Goal: Task Accomplishment & Management: Complete application form

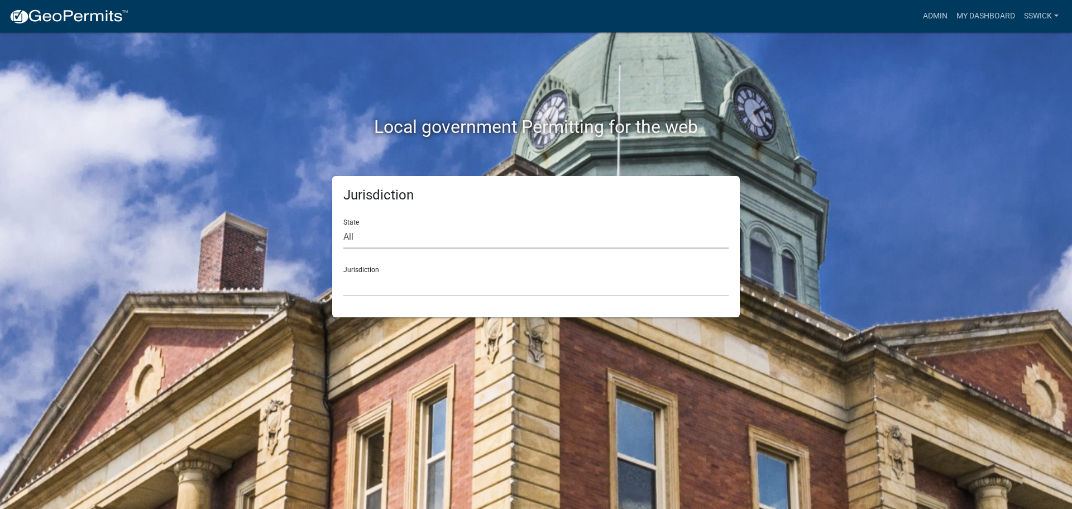
click at [354, 238] on select "All [US_STATE] [US_STATE] [US_STATE] [US_STATE] [US_STATE] [US_STATE] [US_STATE…" at bounding box center [535, 237] width 385 height 23
select select "[US_STATE]"
click at [343, 226] on select "All [US_STATE] [US_STATE] [US_STATE] [US_STATE] [US_STATE] [US_STATE] [US_STATE…" at bounding box center [535, 237] width 385 height 23
click at [360, 281] on select "City of [GEOGRAPHIC_DATA], [US_STATE] City of [GEOGRAPHIC_DATA], [US_STATE] Cit…" at bounding box center [535, 284] width 385 height 23
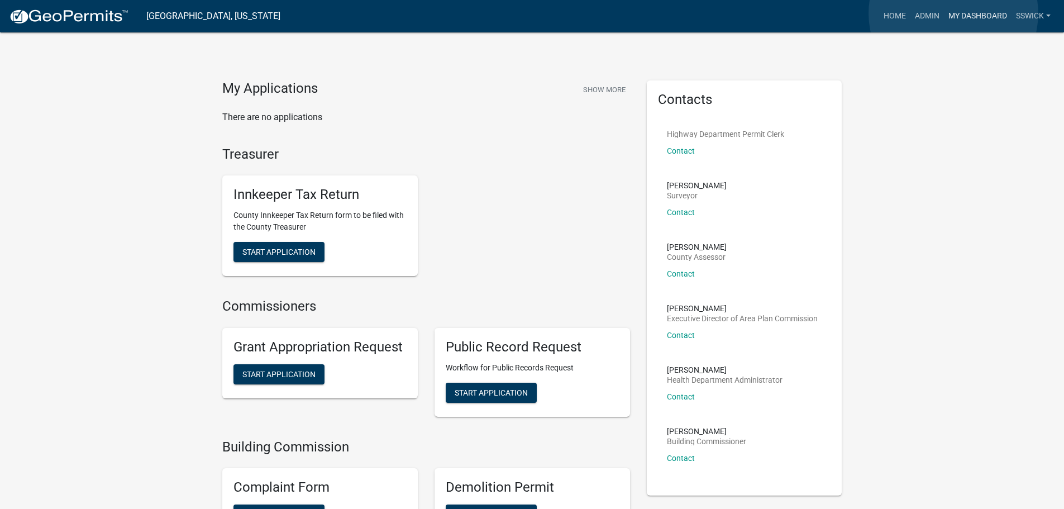
click at [953, 13] on link "My Dashboard" at bounding box center [978, 16] width 68 height 21
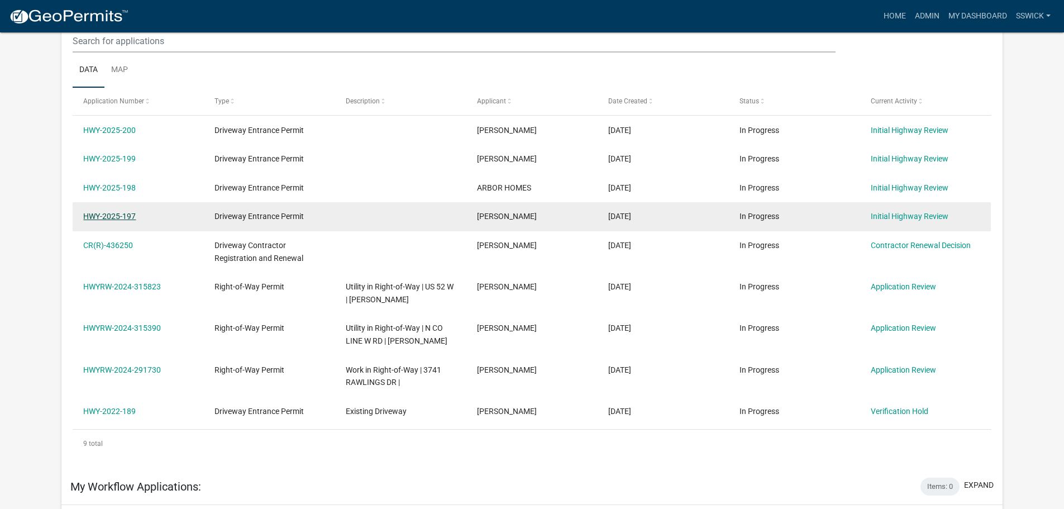
scroll to position [168, 0]
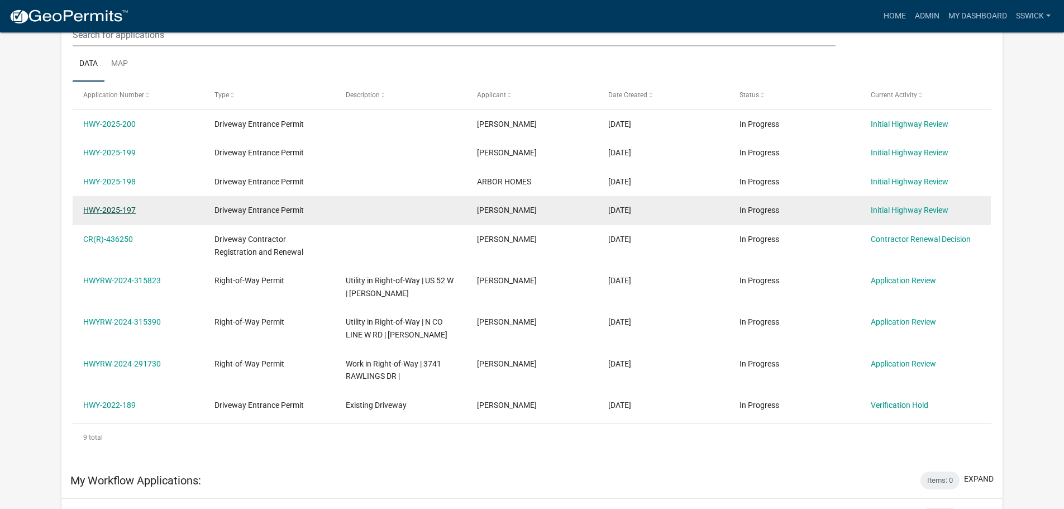
click at [111, 209] on link "HWY-2025-197" at bounding box center [109, 210] width 52 height 9
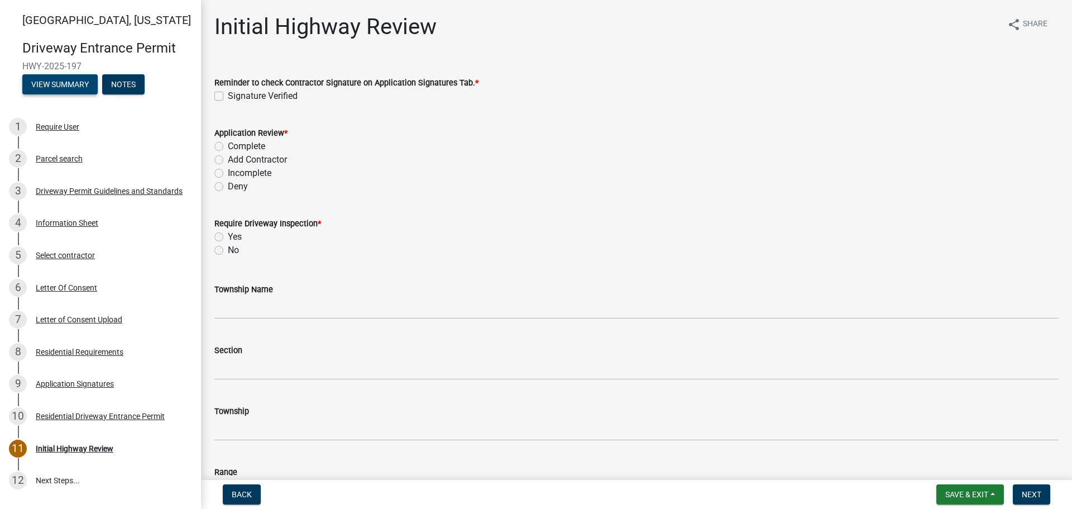
click at [83, 87] on button "View Summary" at bounding box center [59, 84] width 75 height 20
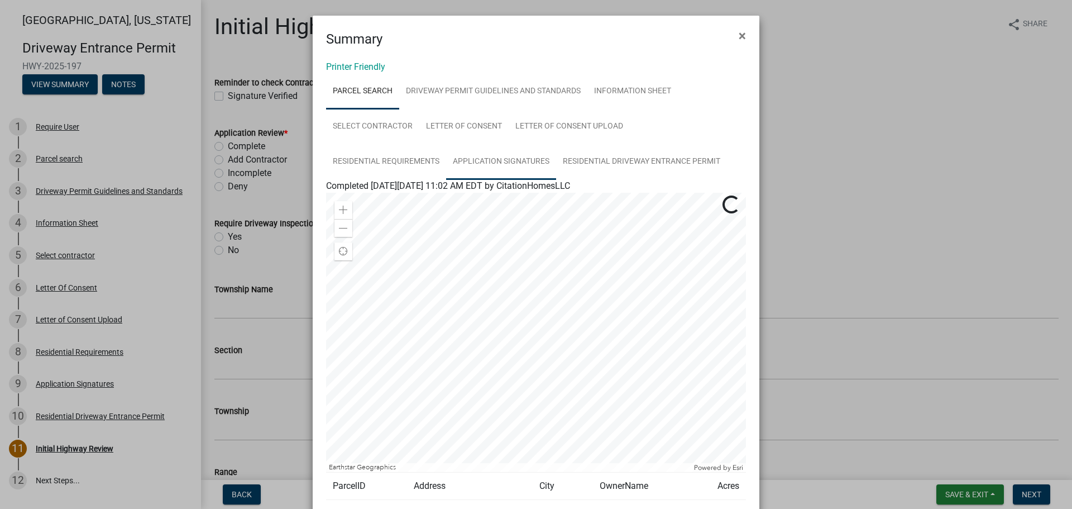
click at [477, 163] on link "Application Signatures" at bounding box center [501, 162] width 110 height 36
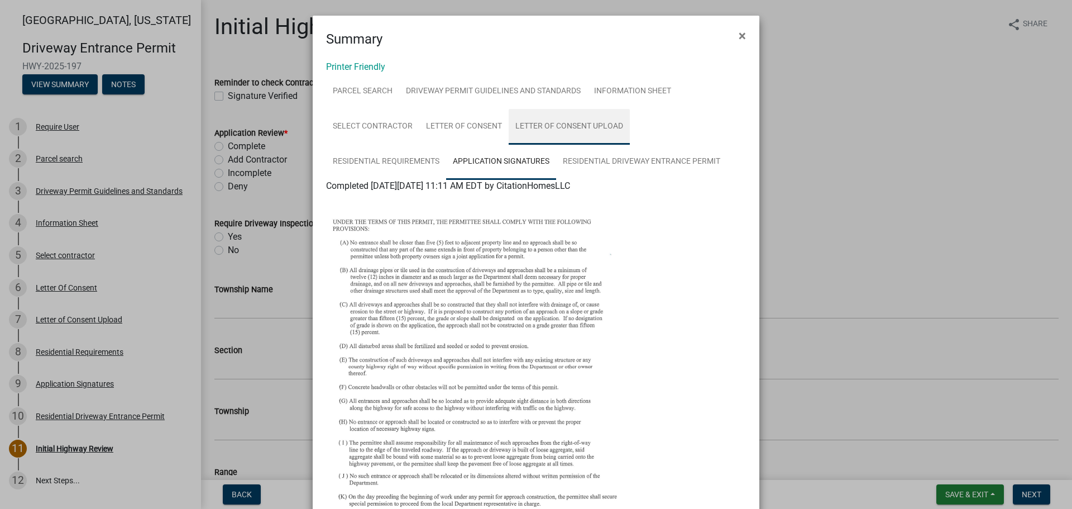
click at [599, 126] on link "Letter of Consent Upload" at bounding box center [569, 127] width 121 height 36
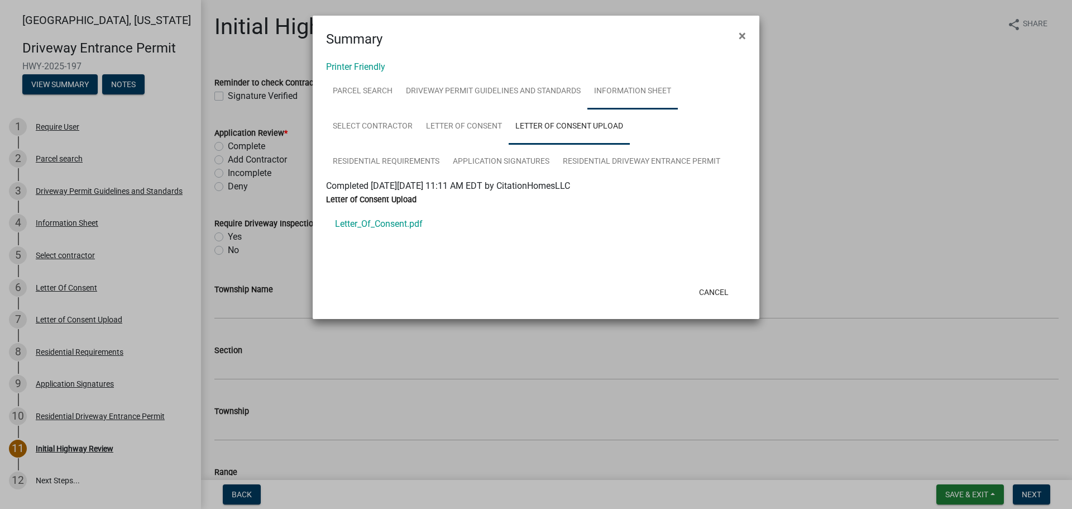
click at [616, 91] on link "Information Sheet" at bounding box center [633, 92] width 90 height 36
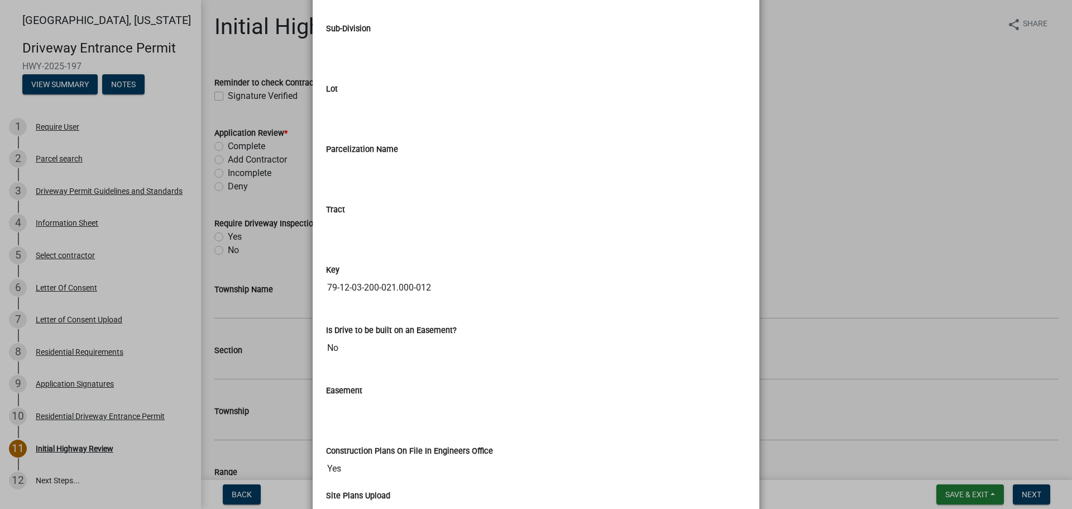
scroll to position [1568, 0]
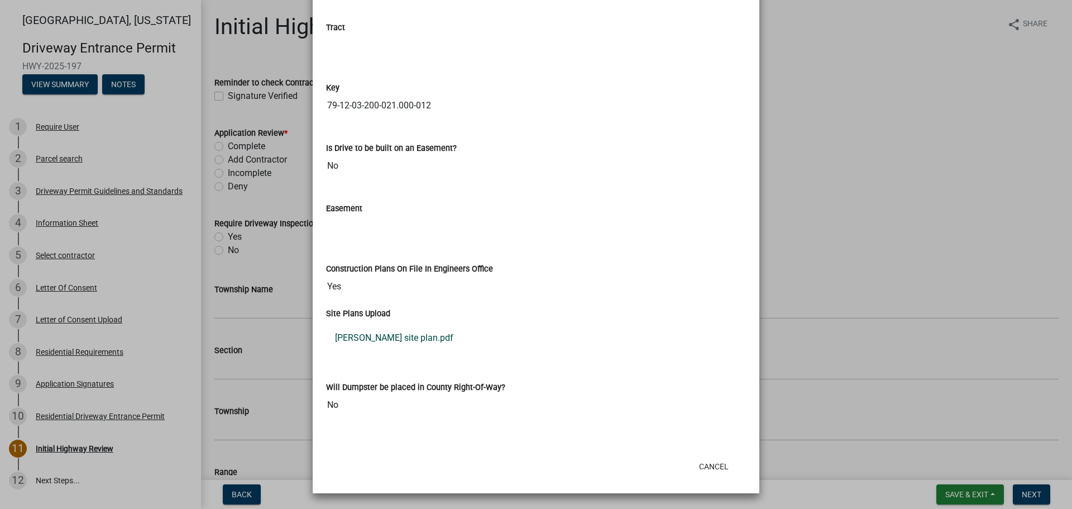
click at [385, 340] on link "[PERSON_NAME] site plan.pdf" at bounding box center [536, 337] width 420 height 27
click at [706, 464] on button "Cancel" at bounding box center [713, 466] width 47 height 20
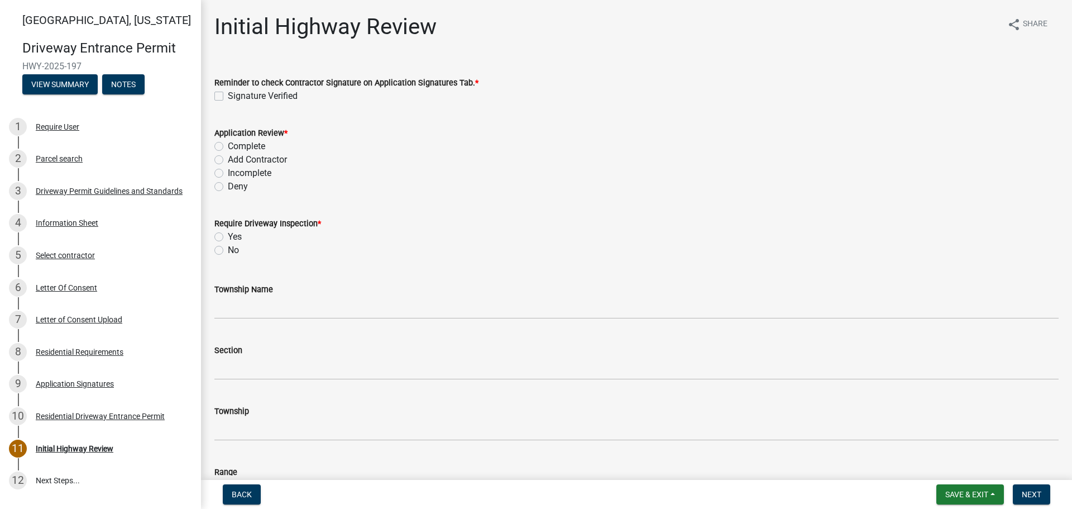
drag, startPoint x: 219, startPoint y: 94, endPoint x: 221, endPoint y: 139, distance: 45.3
click at [228, 94] on label "Signature Verified" at bounding box center [263, 95] width 70 height 13
click at [228, 94] on input "Signature Verified" at bounding box center [231, 92] width 7 height 7
checkbox input "true"
click at [228, 172] on label "Incomplete" at bounding box center [250, 172] width 44 height 13
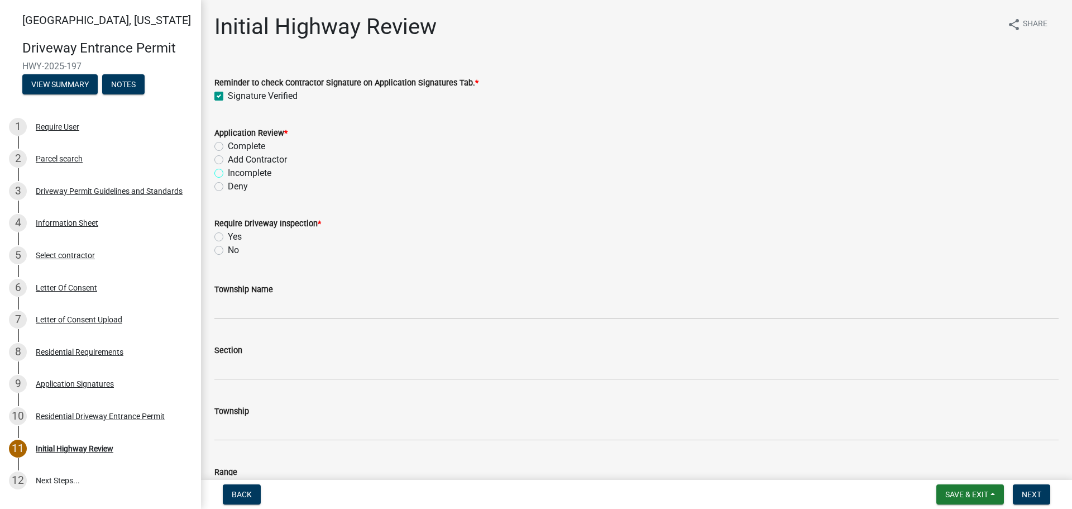
click at [228, 172] on input "Incomplete" at bounding box center [231, 169] width 7 height 7
radio input "true"
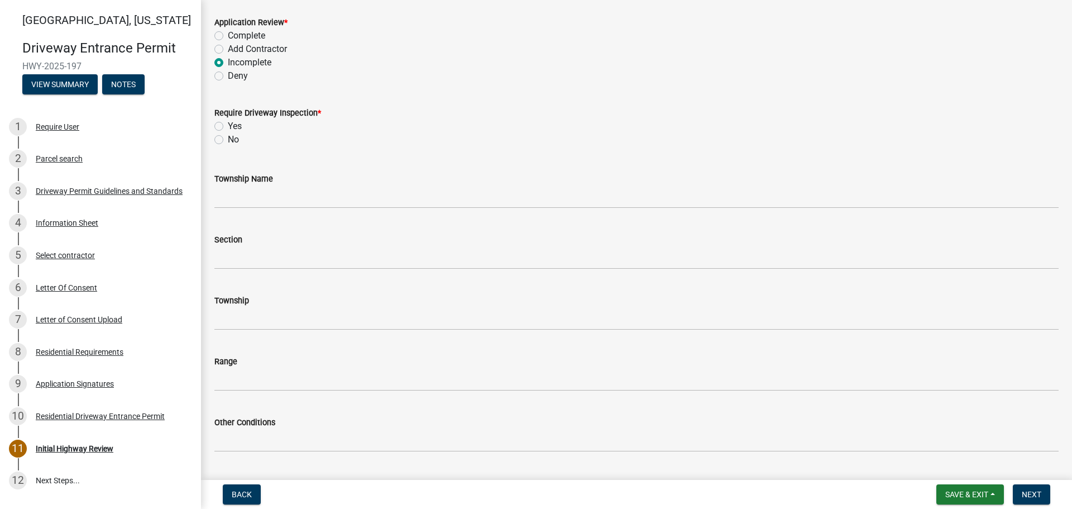
scroll to position [112, 0]
click at [228, 138] on label "No" at bounding box center [233, 138] width 11 height 13
click at [228, 138] on input "No" at bounding box center [231, 135] width 7 height 7
radio input "true"
click at [228, 125] on label "Yes" at bounding box center [235, 124] width 14 height 13
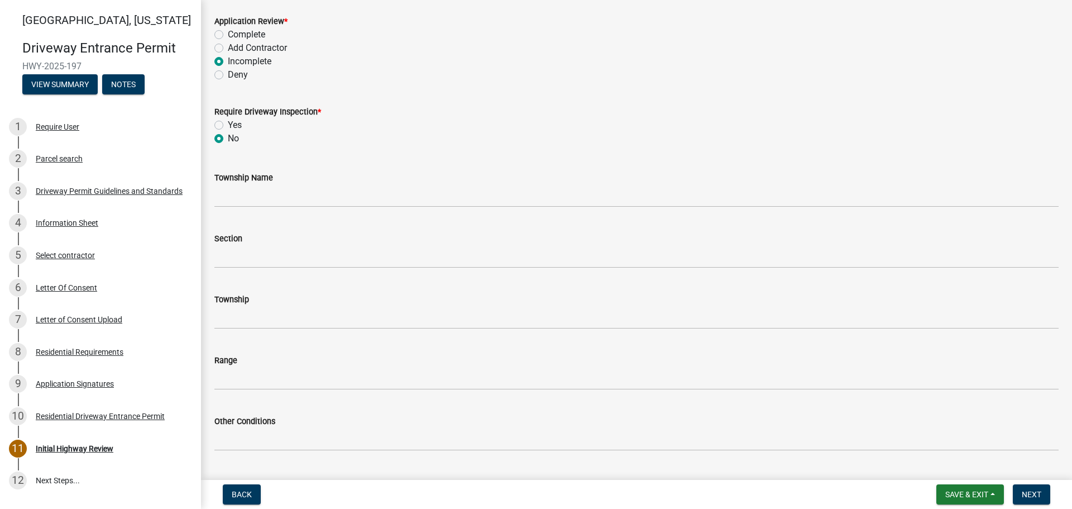
click at [228, 125] on input "Yes" at bounding box center [231, 121] width 7 height 7
radio input "true"
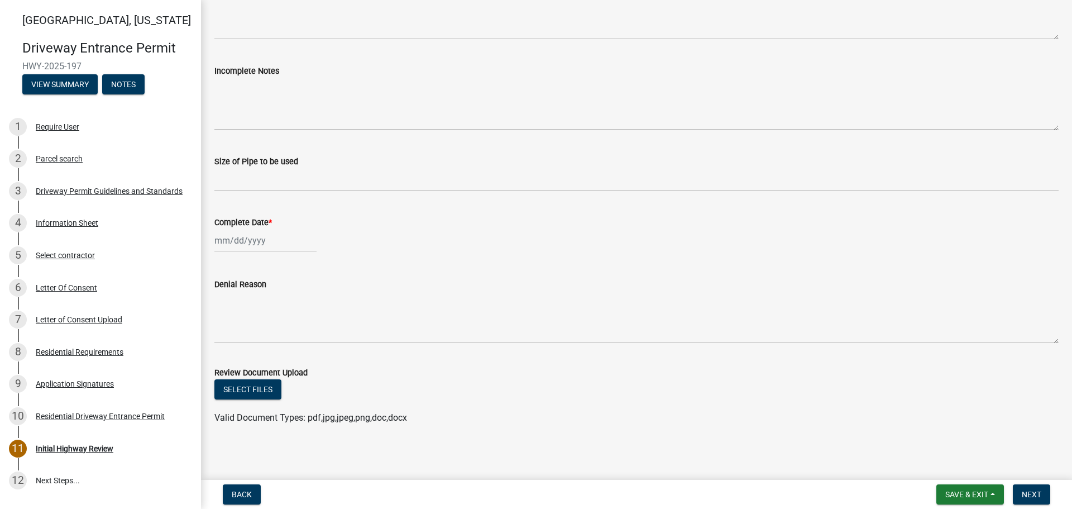
scroll to position [614, 0]
click at [263, 240] on div at bounding box center [265, 239] width 102 height 23
select select "9"
select select "2025"
click at [297, 299] on div "5" at bounding box center [297, 299] width 18 height 18
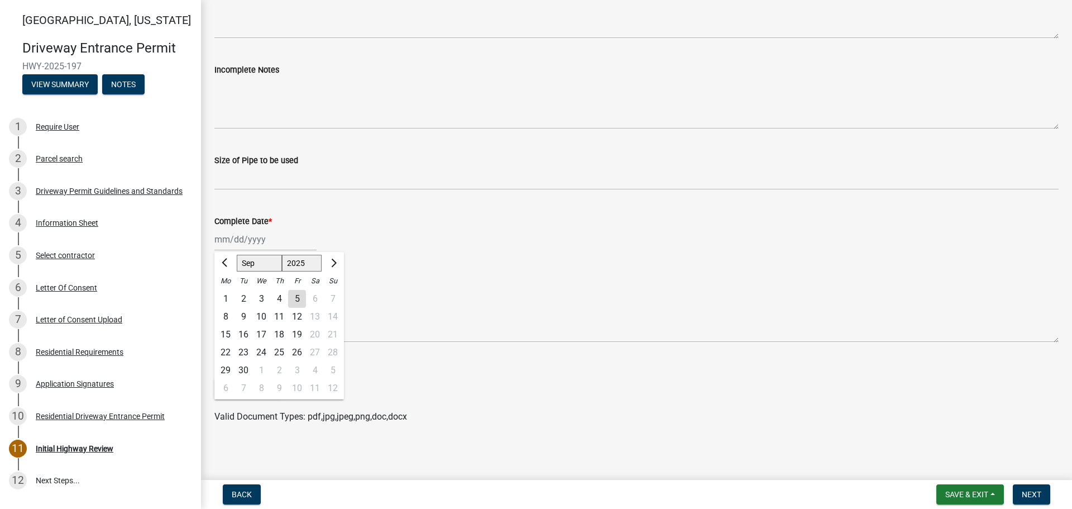
type input "[DATE]"
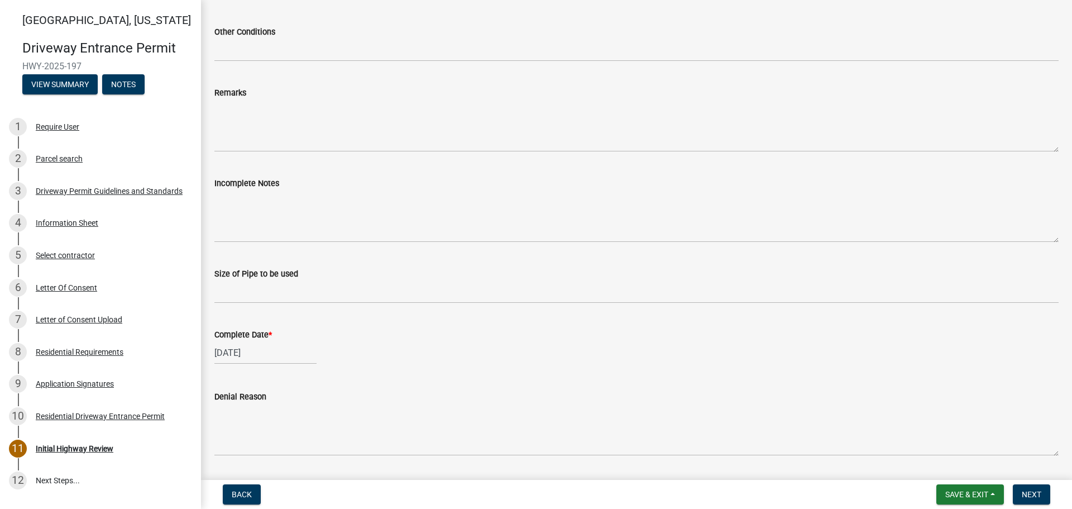
scroll to position [504, 0]
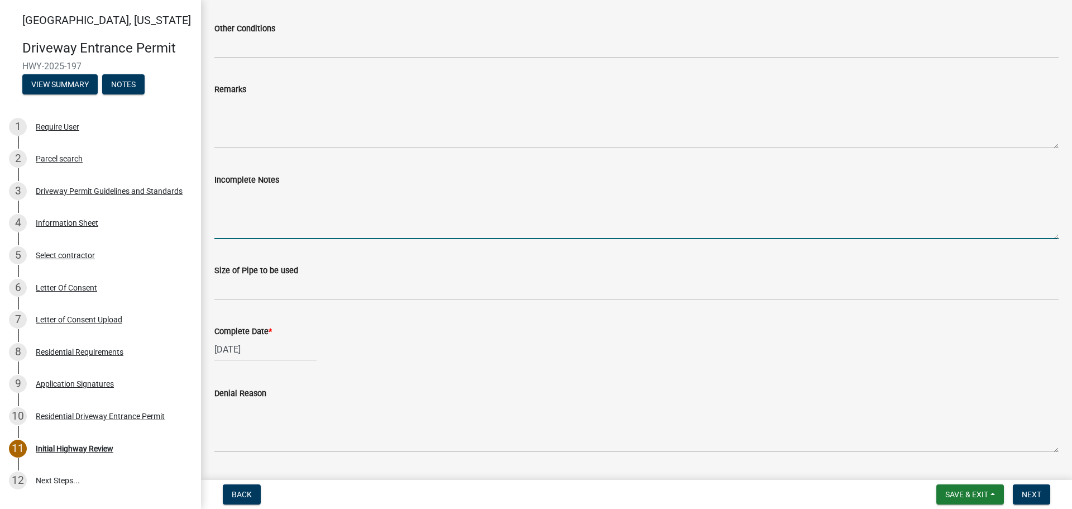
click at [232, 216] on textarea "Incomplete Notes" at bounding box center [636, 213] width 844 height 52
click at [262, 195] on textarea "Dimensions of proposed drive not" at bounding box center [636, 213] width 844 height 52
click at [404, 192] on textarea "Dimensions (width) of proposed drive not" at bounding box center [636, 213] width 844 height 52
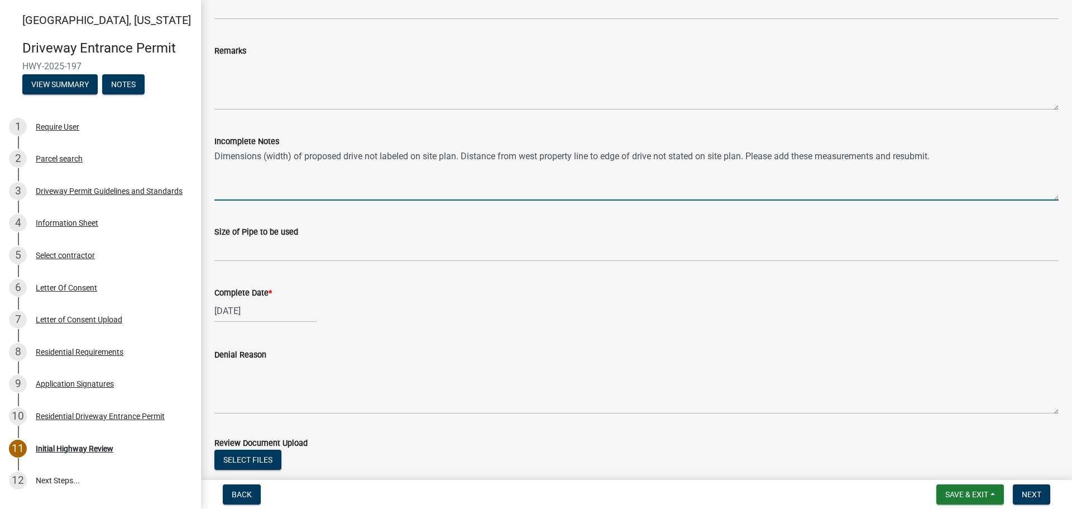
scroll to position [616, 0]
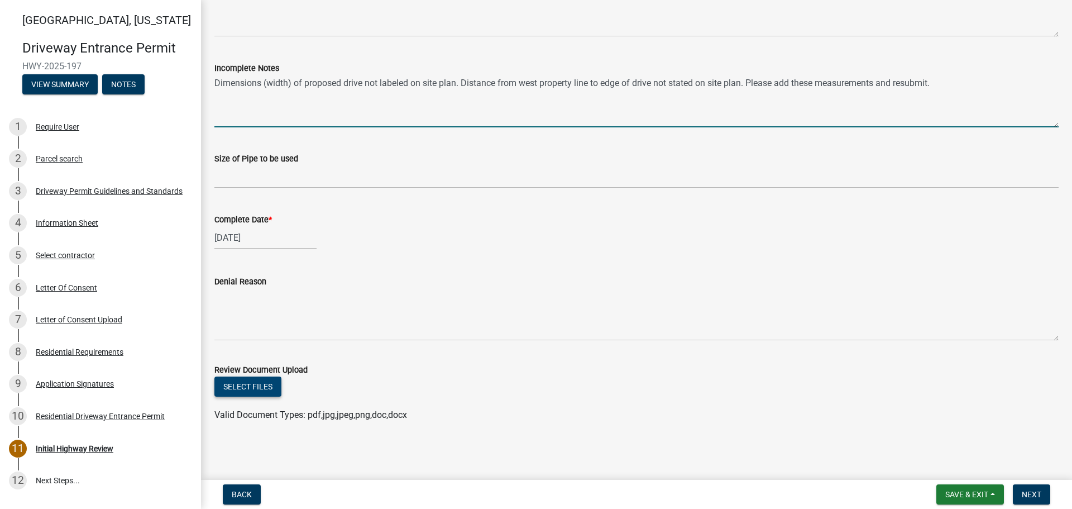
click at [260, 386] on button "Select files" at bounding box center [247, 386] width 67 height 20
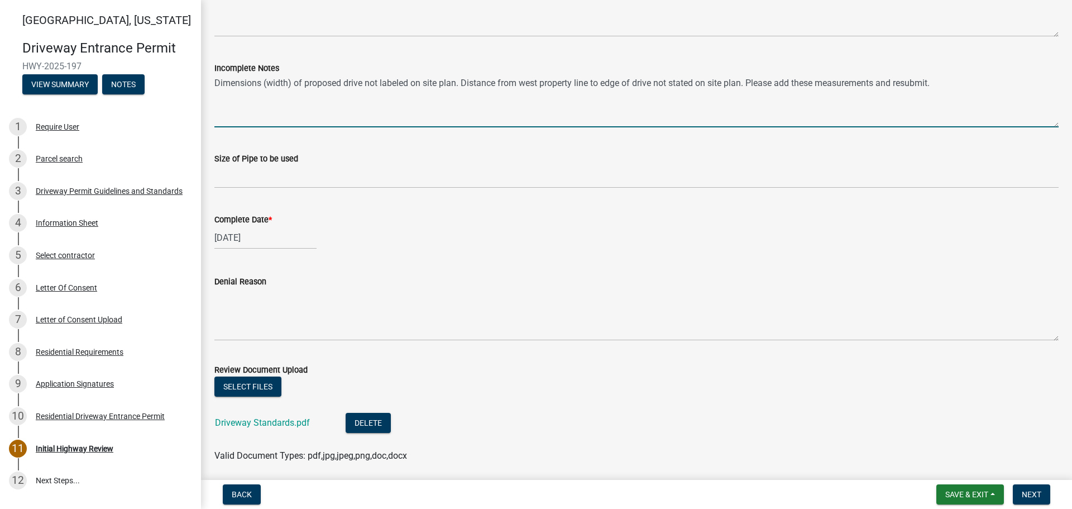
click at [938, 84] on textarea "Dimensions (width) of proposed drive not labeled on site plan. Distance from we…" at bounding box center [636, 101] width 844 height 52
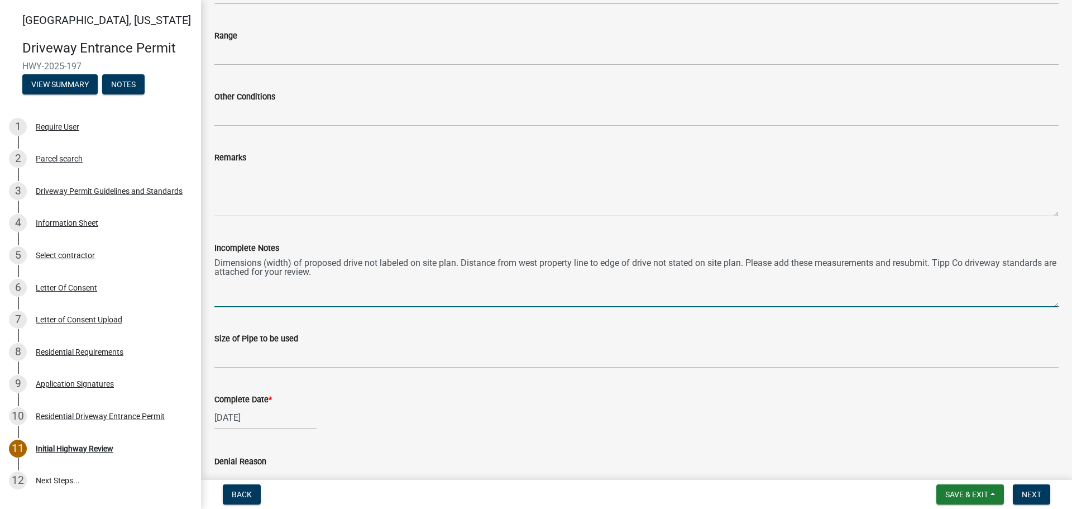
scroll to position [391, 0]
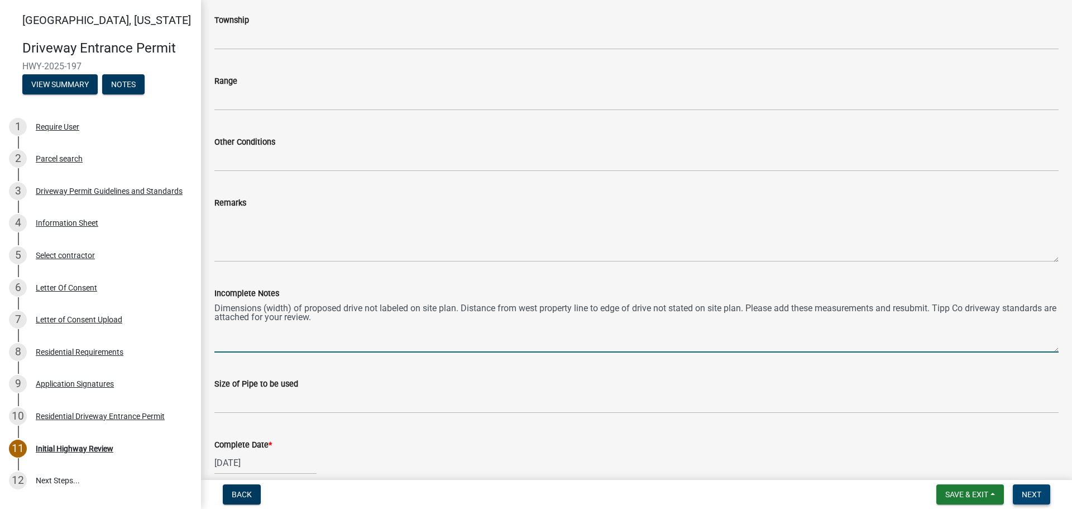
type textarea "Dimensions (width) of proposed drive not labeled on site plan. Distance from we…"
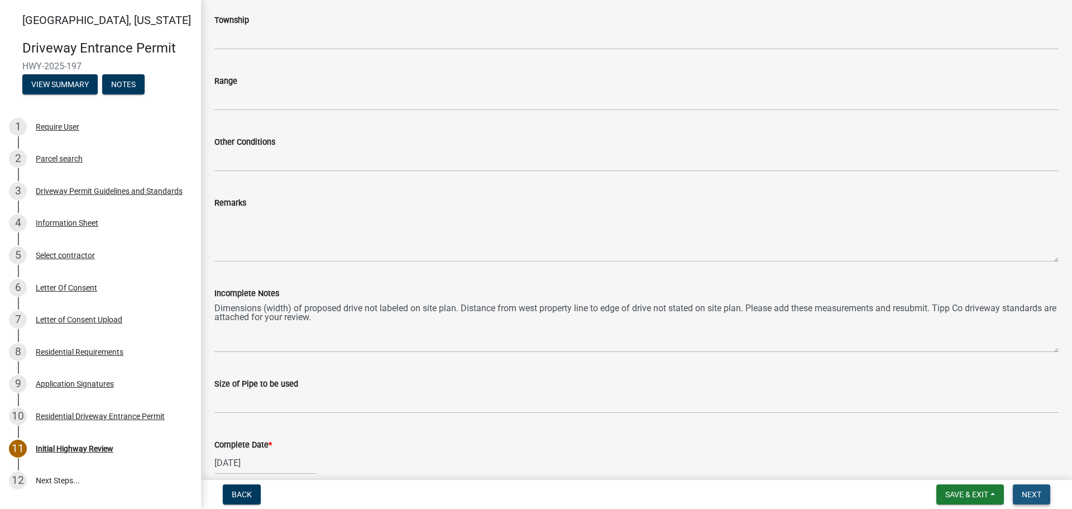
click at [1031, 495] on span "Next" at bounding box center [1032, 494] width 20 height 9
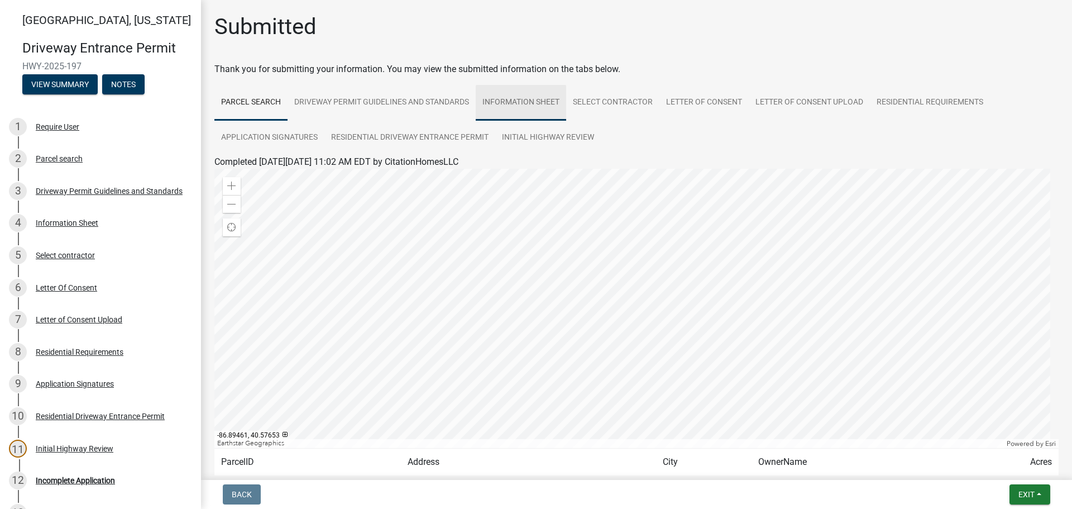
click at [534, 105] on link "Information Sheet" at bounding box center [521, 103] width 90 height 36
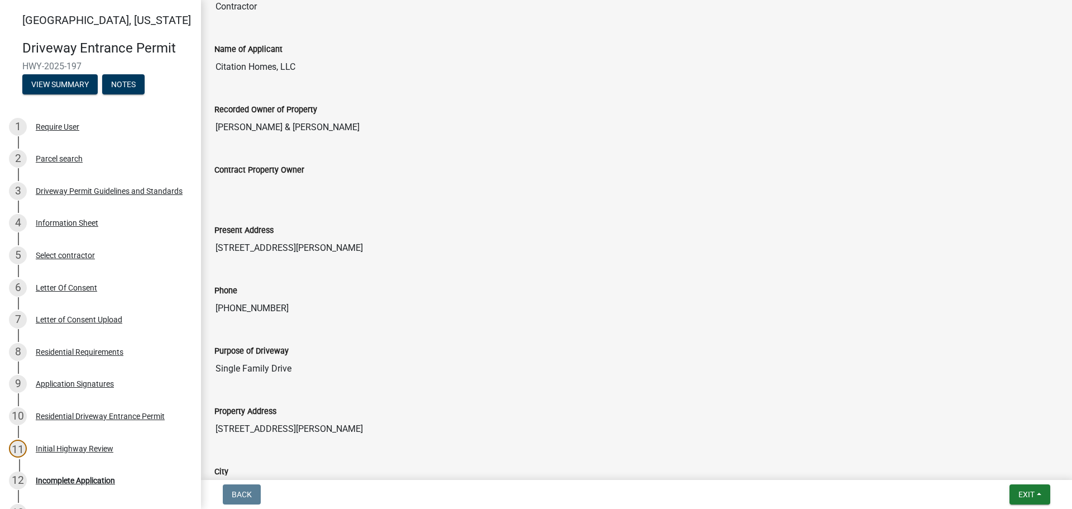
scroll to position [279, 0]
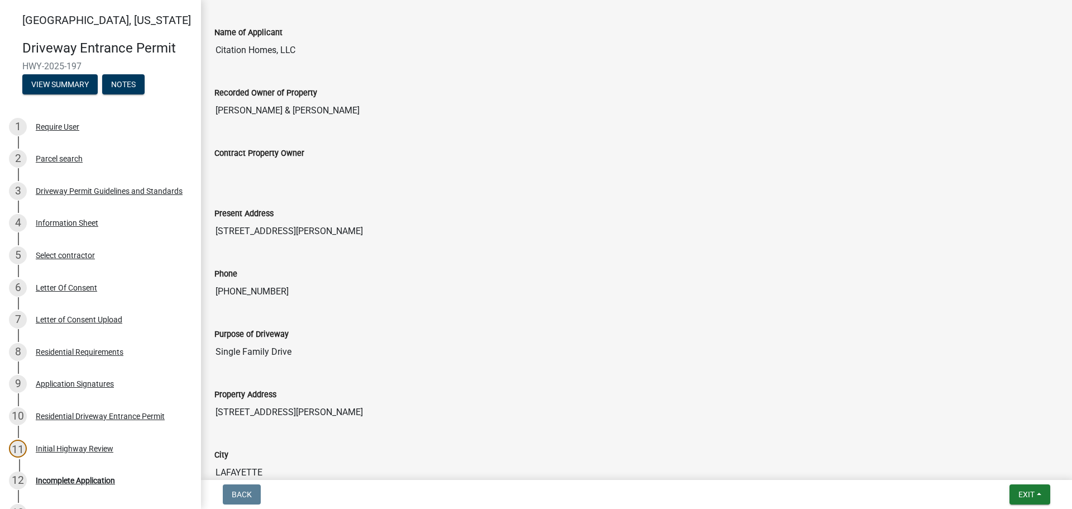
drag, startPoint x: 368, startPoint y: 224, endPoint x: 396, endPoint y: 292, distance: 73.6
click at [277, 296] on input "[PHONE_NUMBER]" at bounding box center [636, 291] width 844 height 22
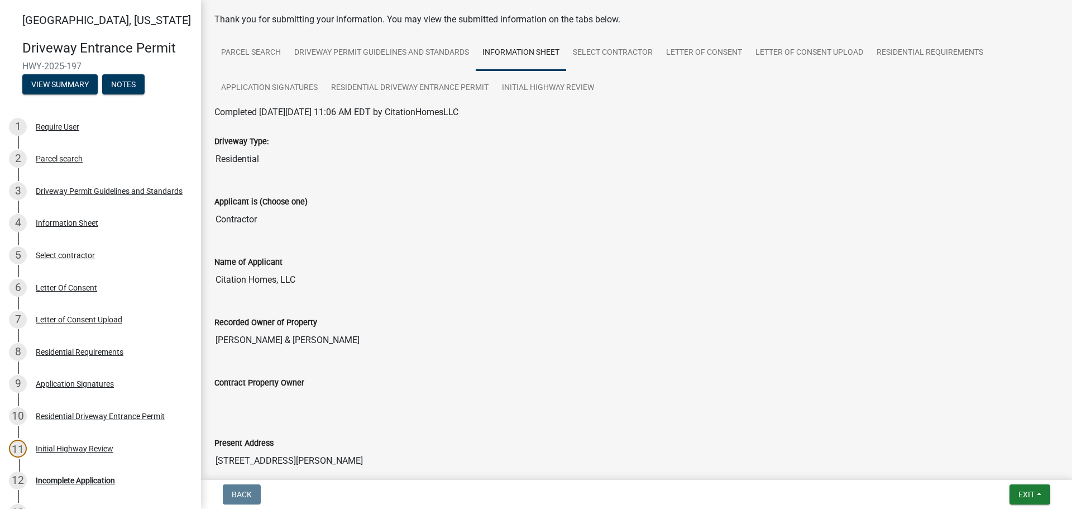
scroll to position [0, 0]
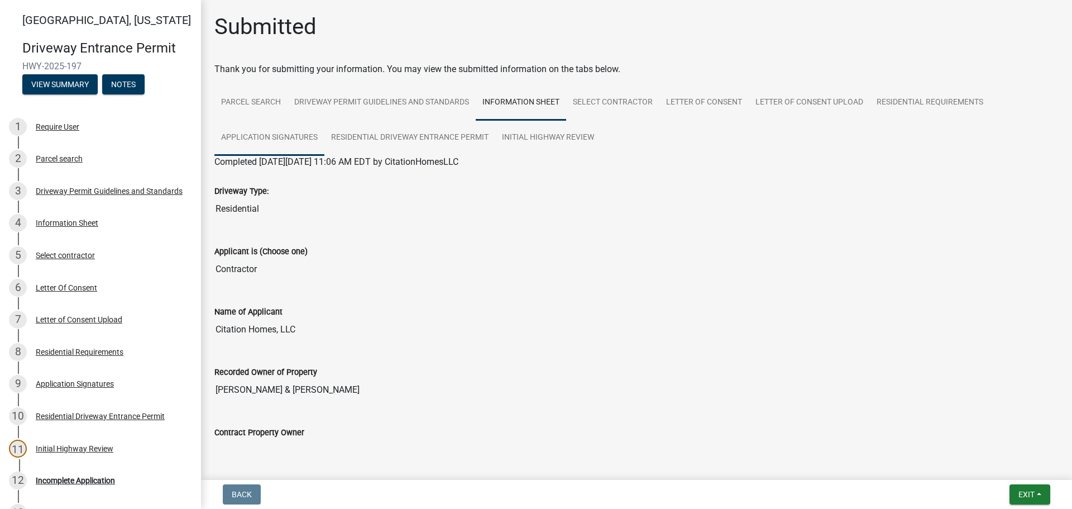
click at [303, 138] on link "Application Signatures" at bounding box center [269, 138] width 110 height 36
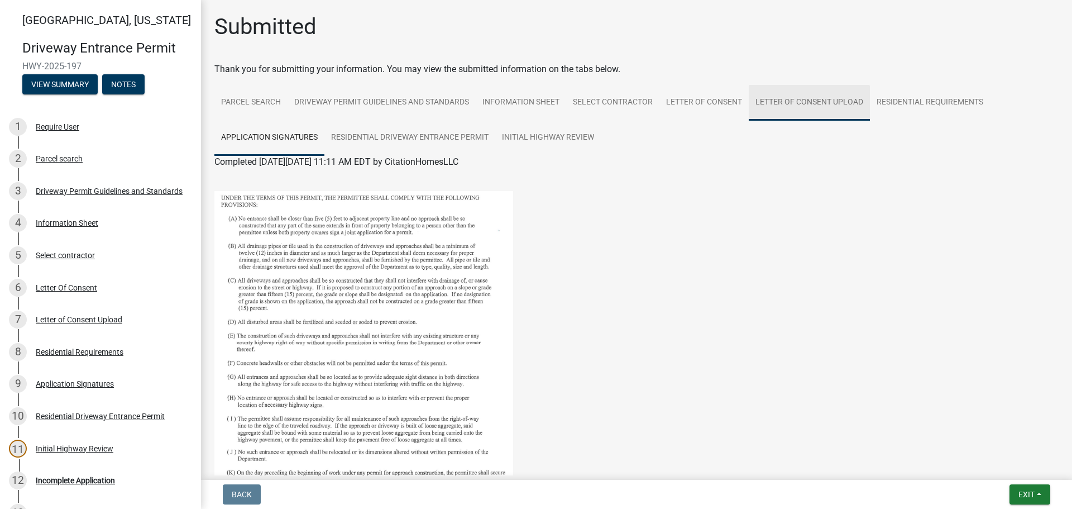
click at [799, 104] on link "Letter of Consent Upload" at bounding box center [809, 103] width 121 height 36
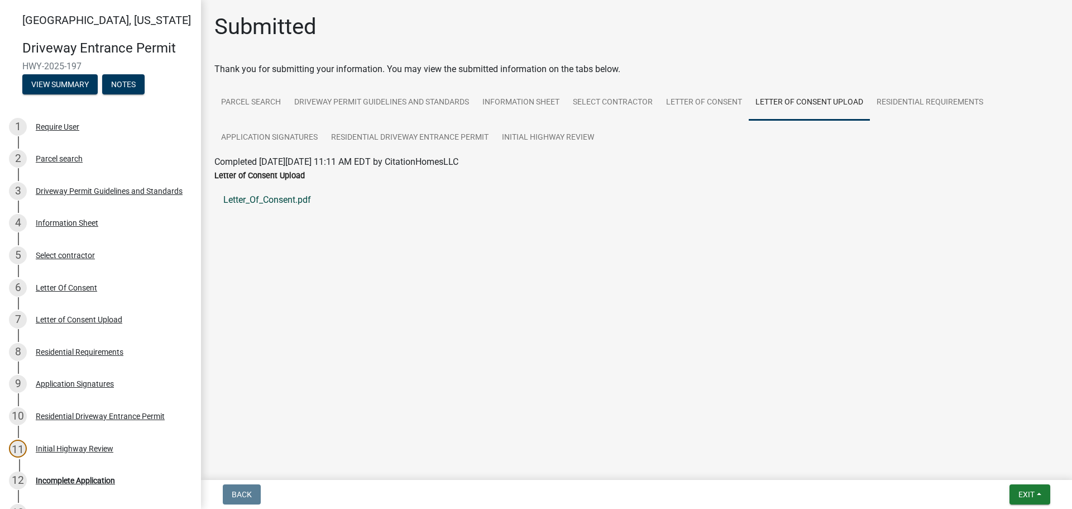
click at [280, 204] on link "Letter_Of_Consent.pdf" at bounding box center [636, 200] width 844 height 27
click at [1025, 499] on button "Exit" at bounding box center [1030, 494] width 41 height 20
click at [996, 470] on button "Save & Exit" at bounding box center [1005, 465] width 89 height 27
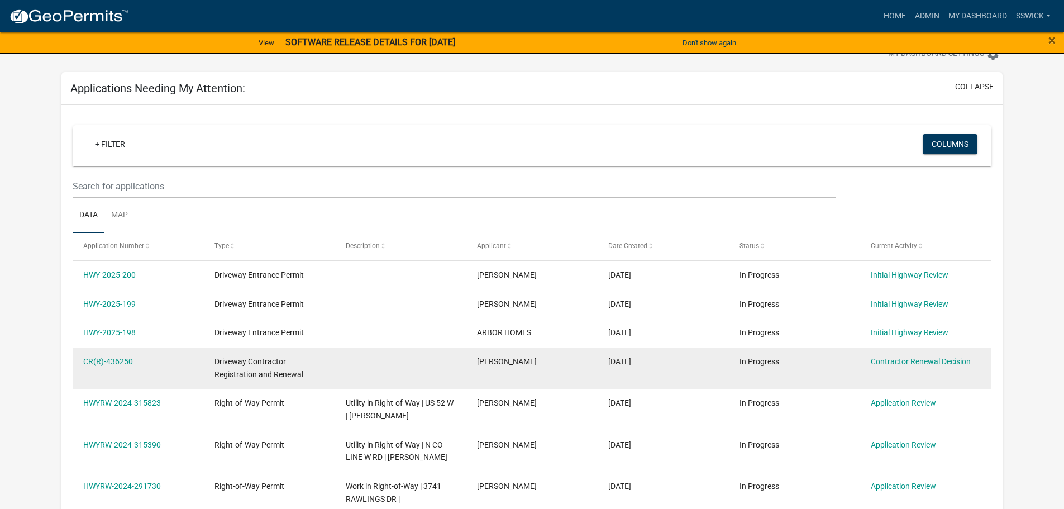
scroll to position [56, 0]
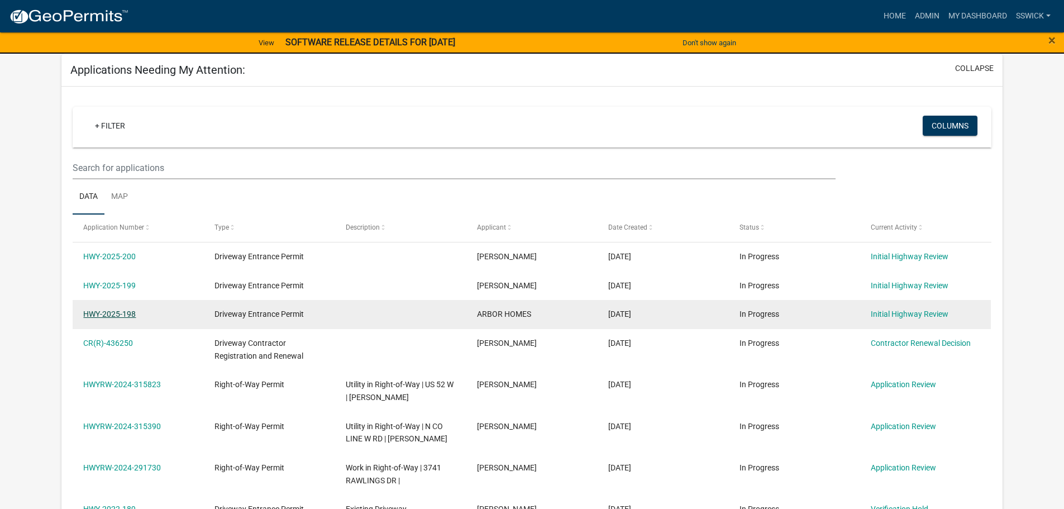
click at [127, 315] on link "HWY-2025-198" at bounding box center [109, 313] width 52 height 9
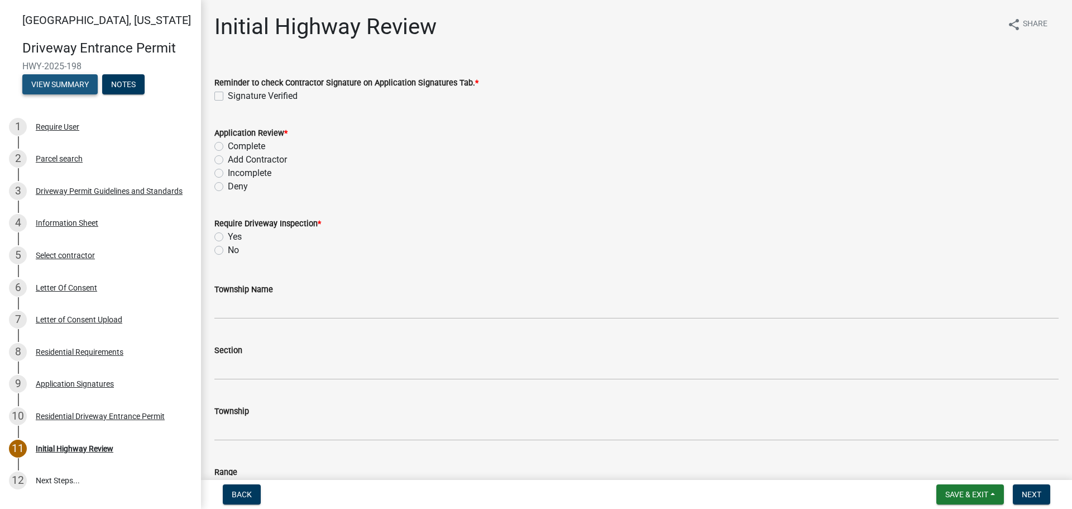
click at [72, 89] on button "View Summary" at bounding box center [59, 84] width 75 height 20
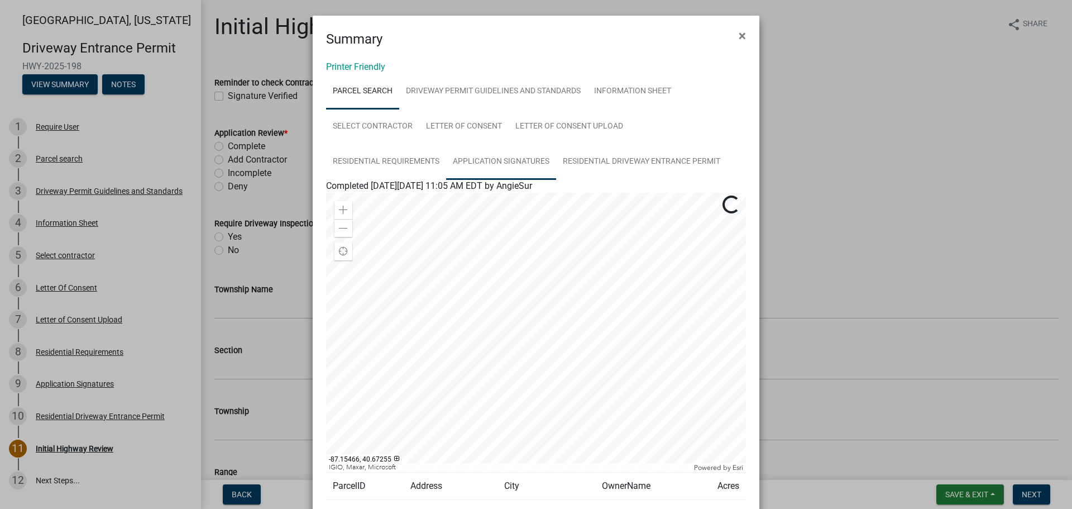
click at [472, 162] on link "Application Signatures" at bounding box center [501, 162] width 110 height 36
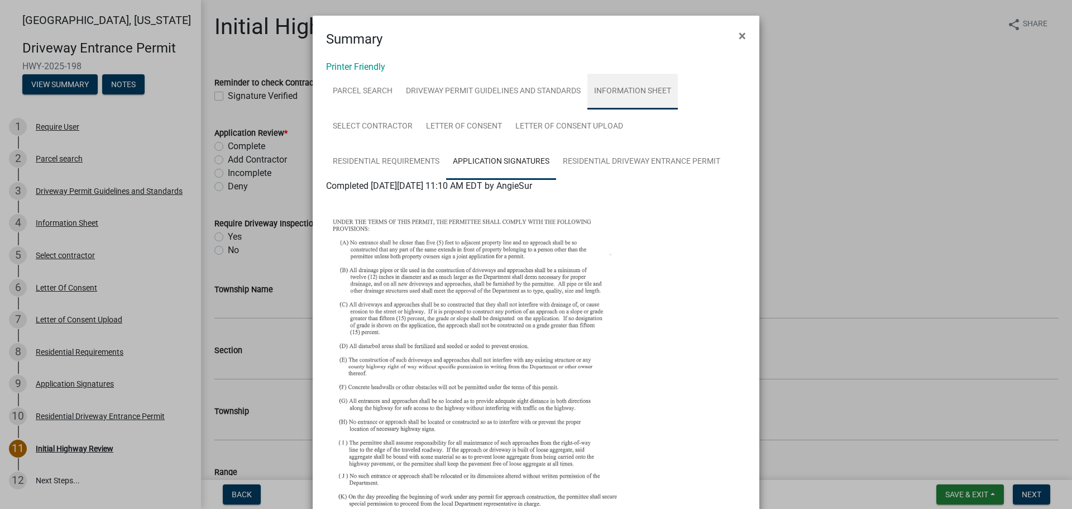
click at [608, 90] on link "Information Sheet" at bounding box center [633, 92] width 90 height 36
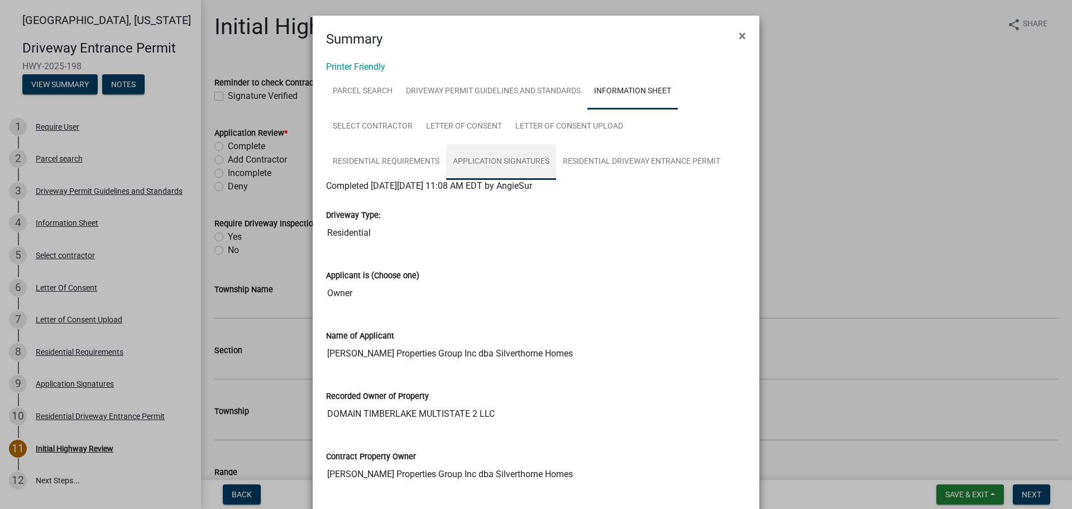
click at [480, 151] on link "Application Signatures" at bounding box center [501, 162] width 110 height 36
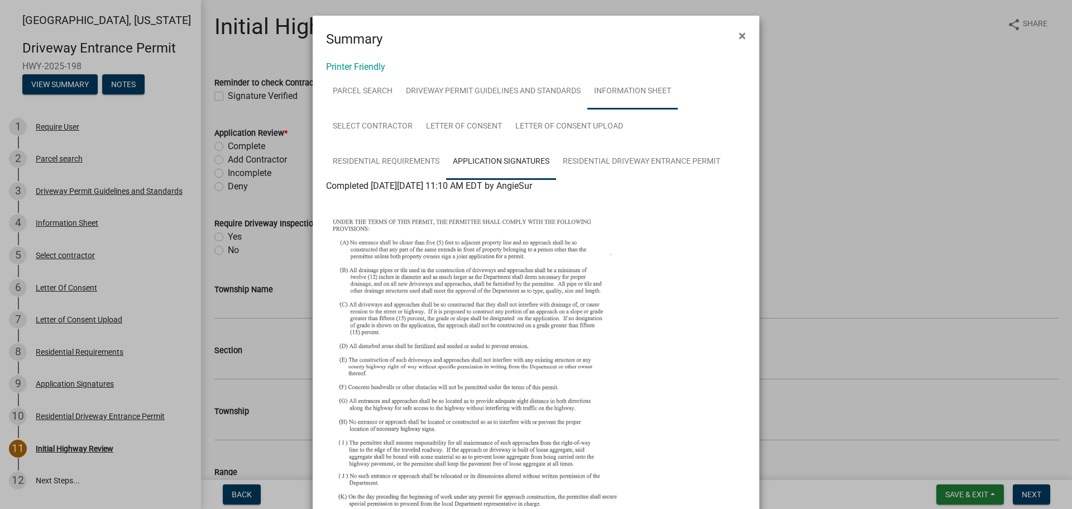
click at [608, 90] on link "Information Sheet" at bounding box center [633, 92] width 90 height 36
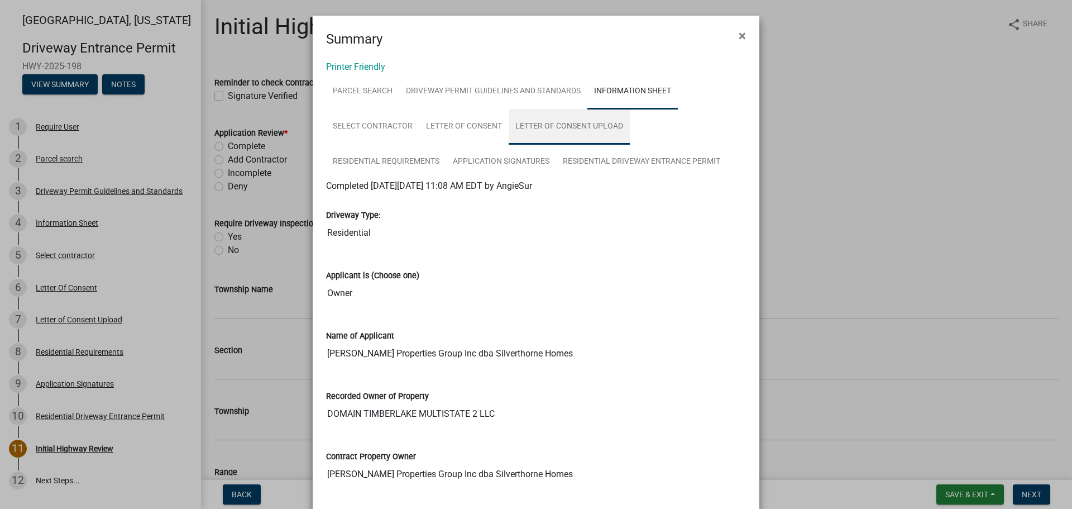
click at [547, 128] on link "Letter of Consent Upload" at bounding box center [569, 127] width 121 height 36
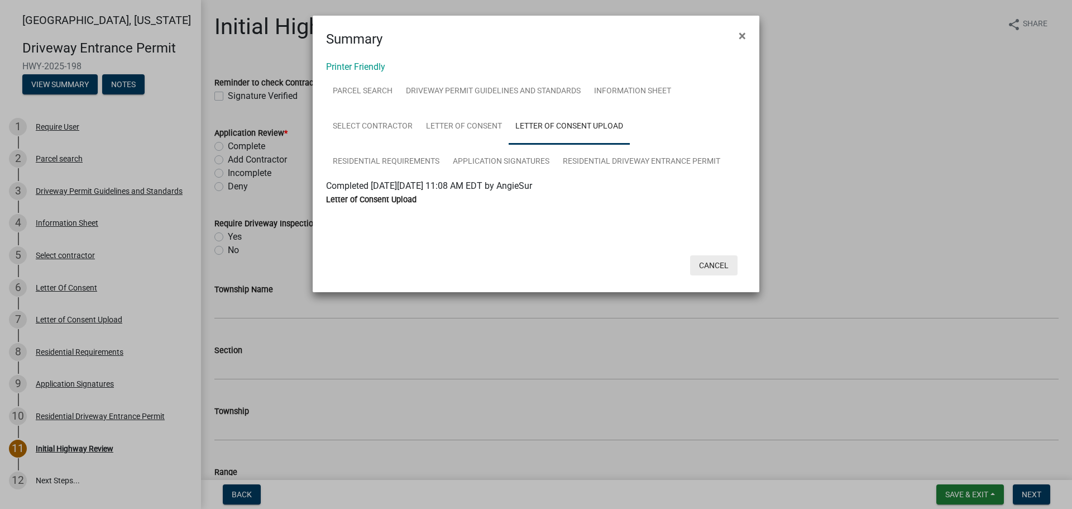
click at [718, 270] on button "Cancel" at bounding box center [713, 265] width 47 height 20
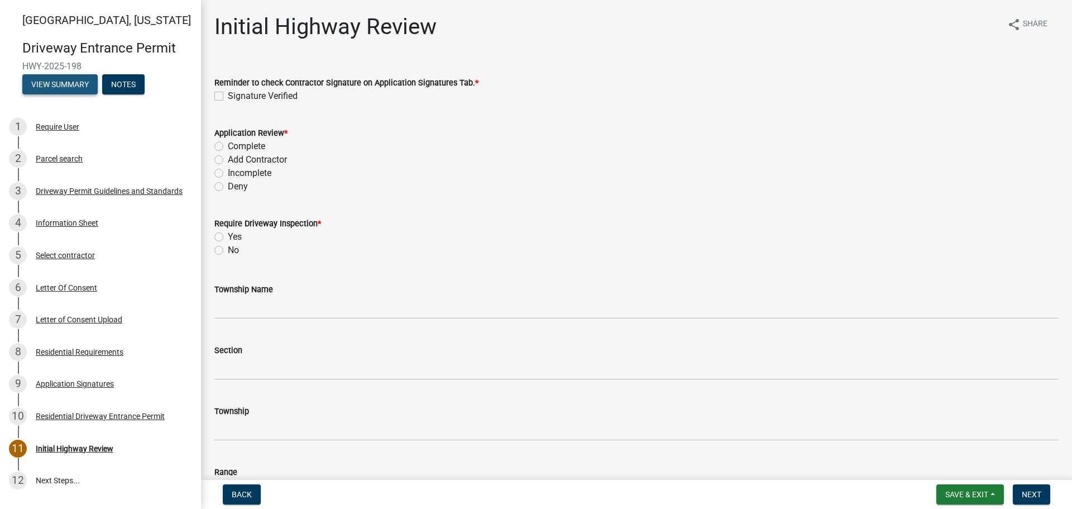
click at [69, 82] on button "View Summary" at bounding box center [59, 84] width 75 height 20
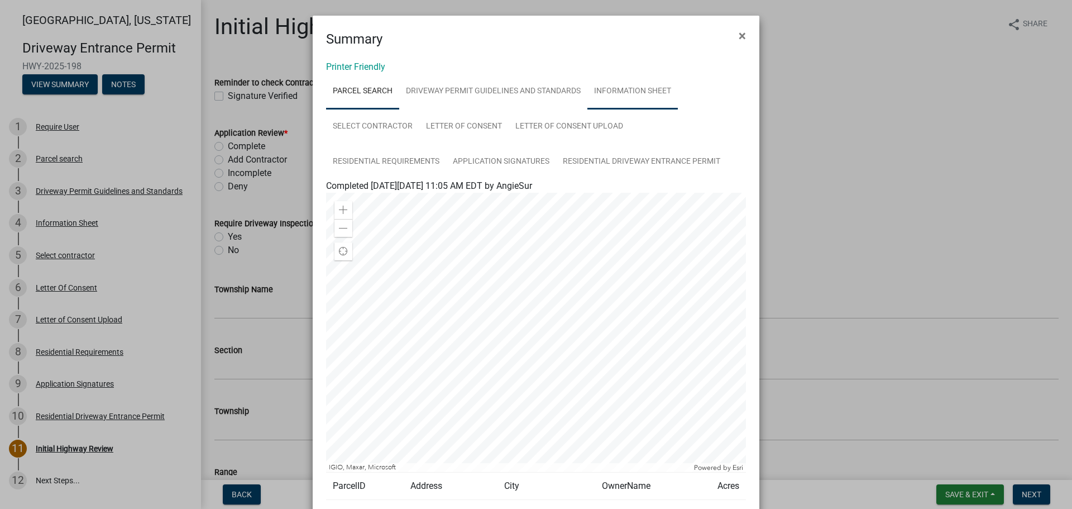
click at [600, 92] on link "Information Sheet" at bounding box center [633, 92] width 90 height 36
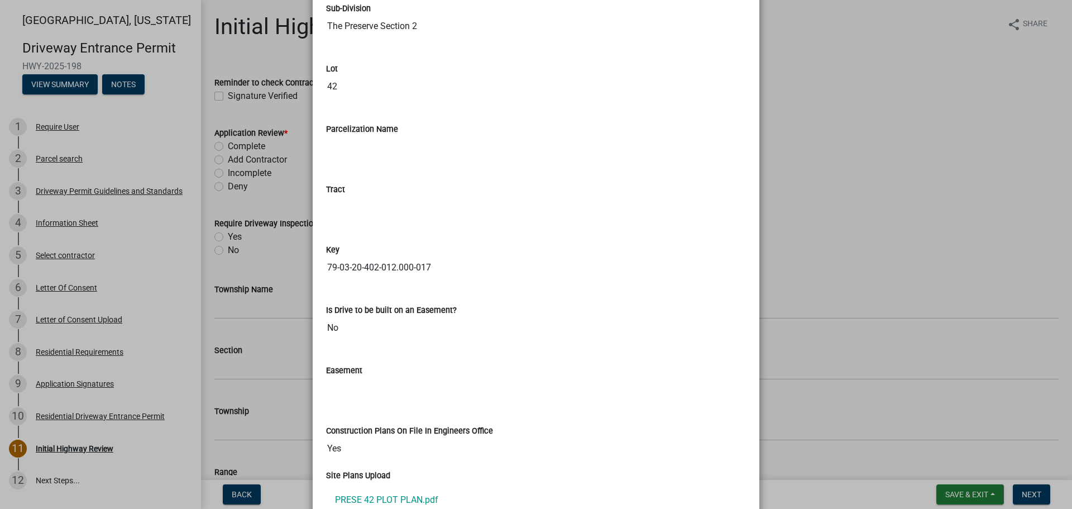
scroll to position [1584, 0]
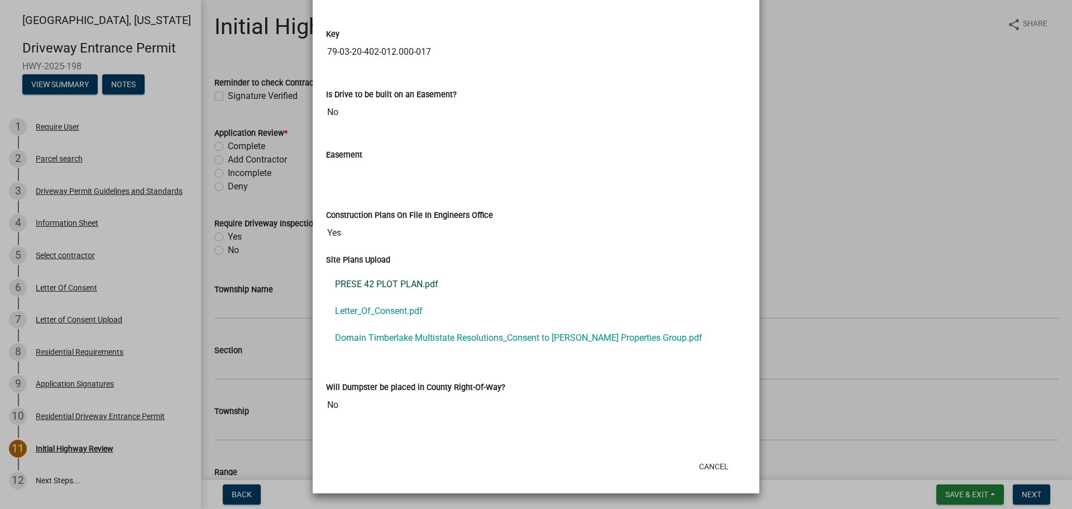
click at [377, 285] on link "PRESE 42 PLOT PLAN.pdf" at bounding box center [536, 284] width 420 height 27
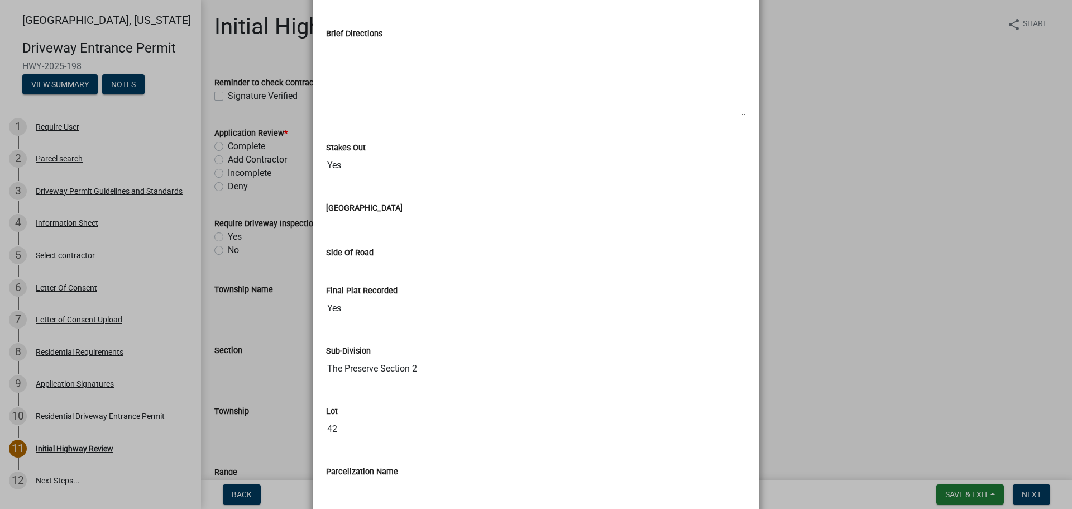
scroll to position [1025, 0]
drag, startPoint x: 70, startPoint y: 170, endPoint x: 87, endPoint y: 221, distance: 53.5
click at [84, 206] on ngb-modal-window "Summary × Printer Friendly Parcel search Driveway Permit Guidelines and Standar…" at bounding box center [536, 254] width 1072 height 509
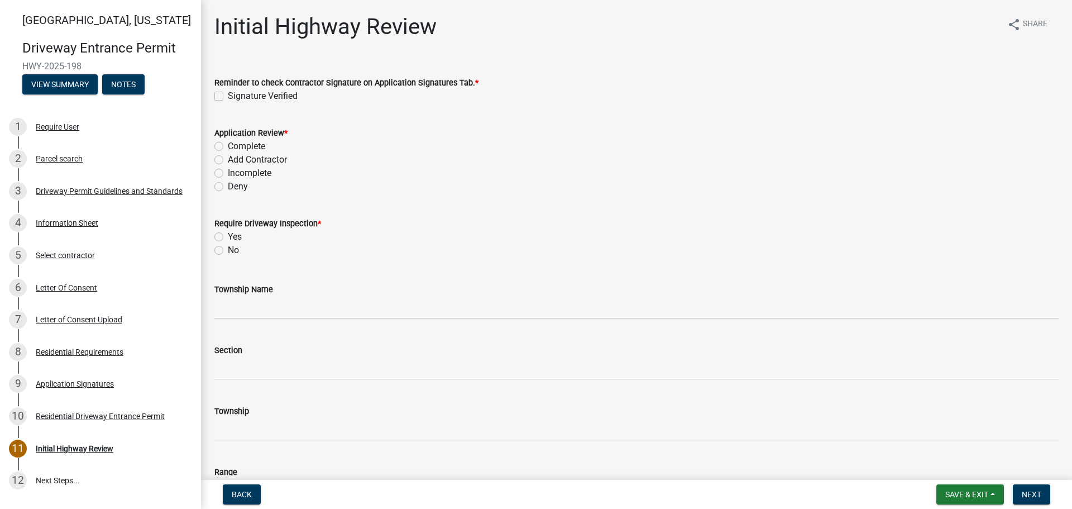
click at [228, 98] on label "Signature Verified" at bounding box center [263, 95] width 70 height 13
click at [228, 97] on input "Signature Verified" at bounding box center [231, 92] width 7 height 7
checkbox input "true"
click at [228, 145] on label "Complete" at bounding box center [246, 146] width 37 height 13
click at [228, 145] on input "Complete" at bounding box center [231, 143] width 7 height 7
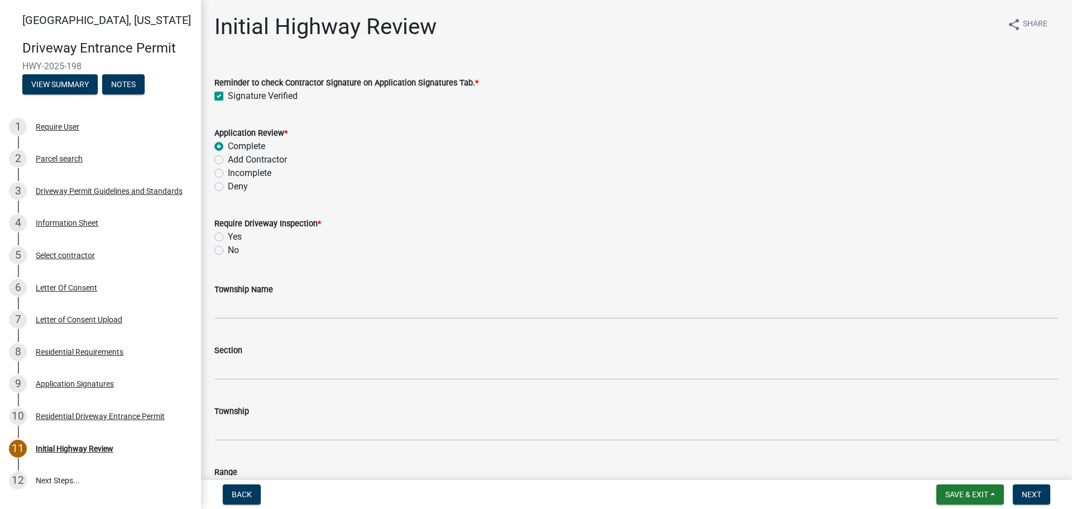
radio input "true"
click at [228, 249] on label "No" at bounding box center [233, 249] width 11 height 13
click at [228, 249] on input "No" at bounding box center [231, 246] width 7 height 7
radio input "true"
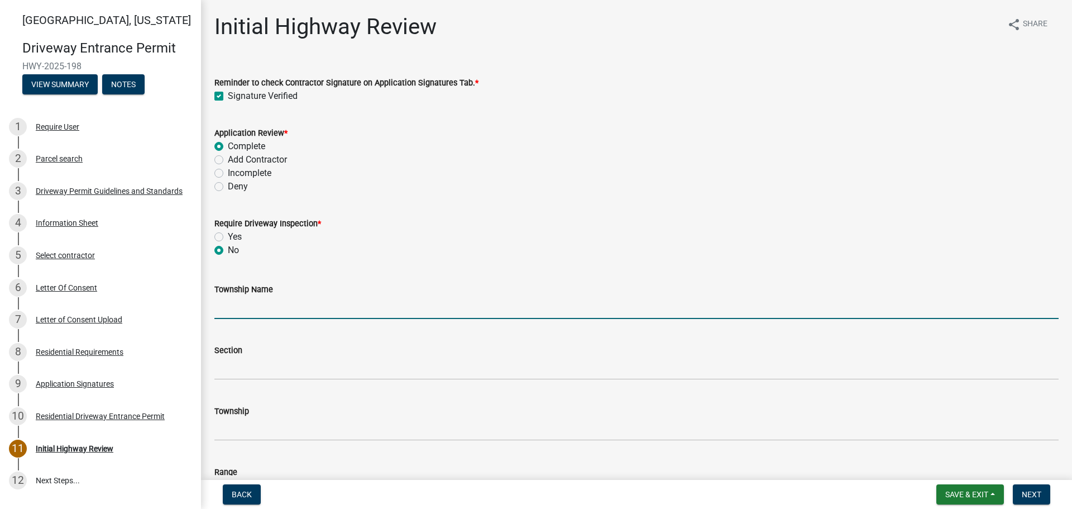
click at [243, 305] on input "Township Name" at bounding box center [636, 307] width 844 height 23
type input "Tippecanoe"
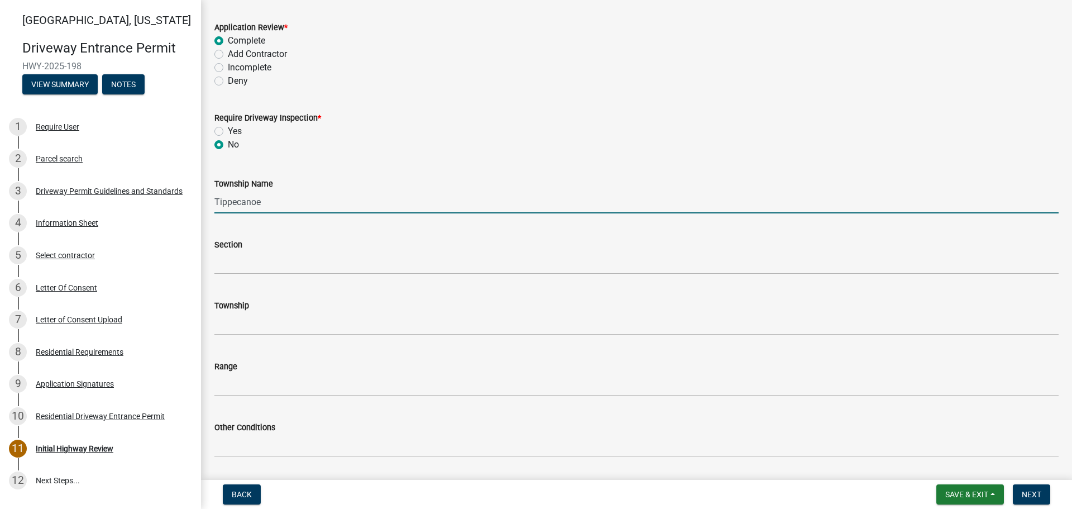
scroll to position [112, 0]
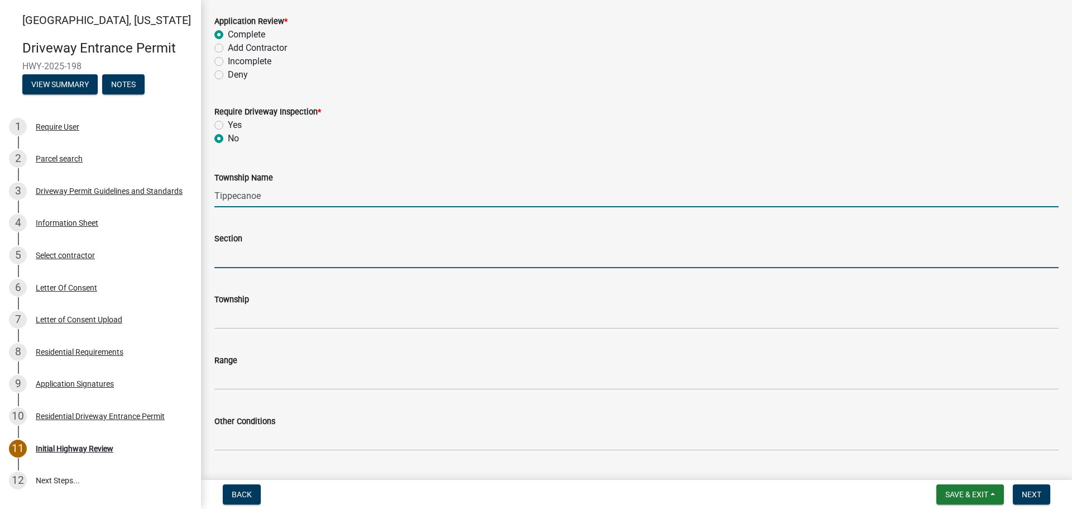
click at [239, 255] on input "Section" at bounding box center [636, 256] width 844 height 23
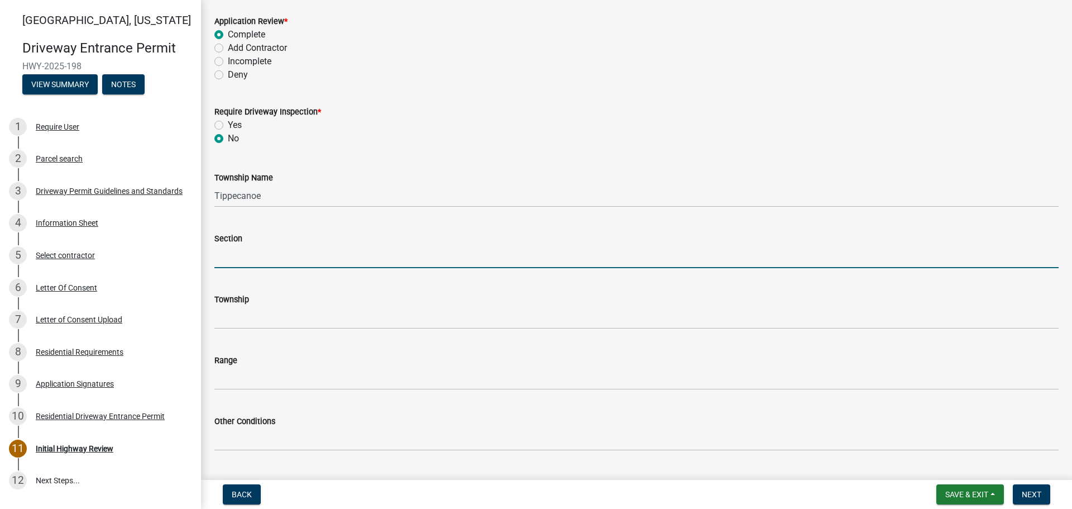
type input "20"
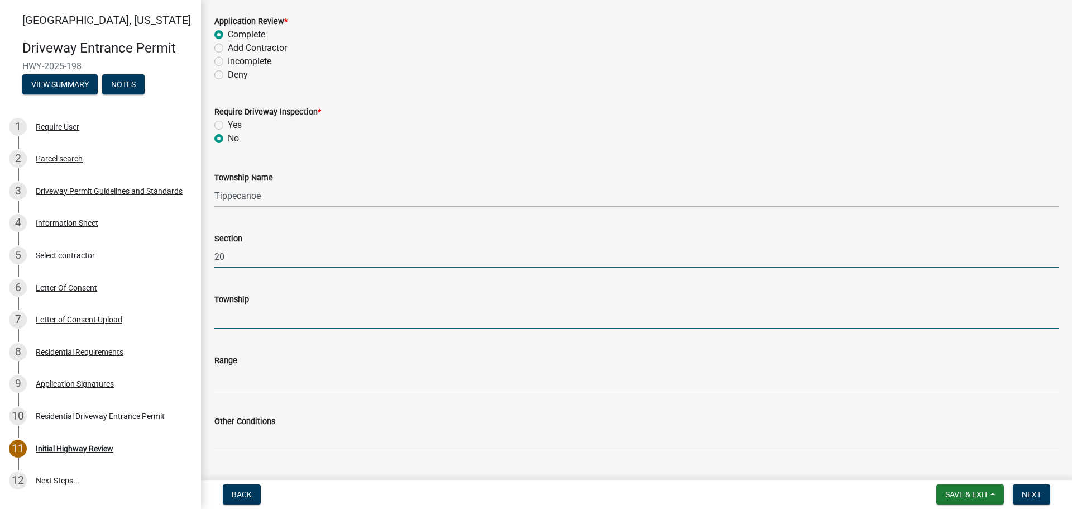
click at [256, 314] on input "Township" at bounding box center [636, 317] width 844 height 23
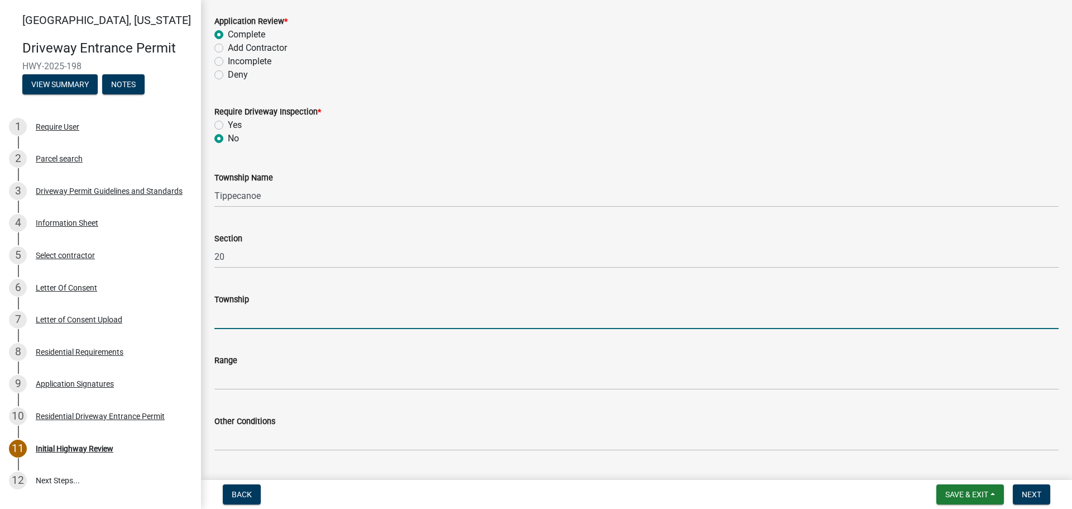
type input "T 24 N"
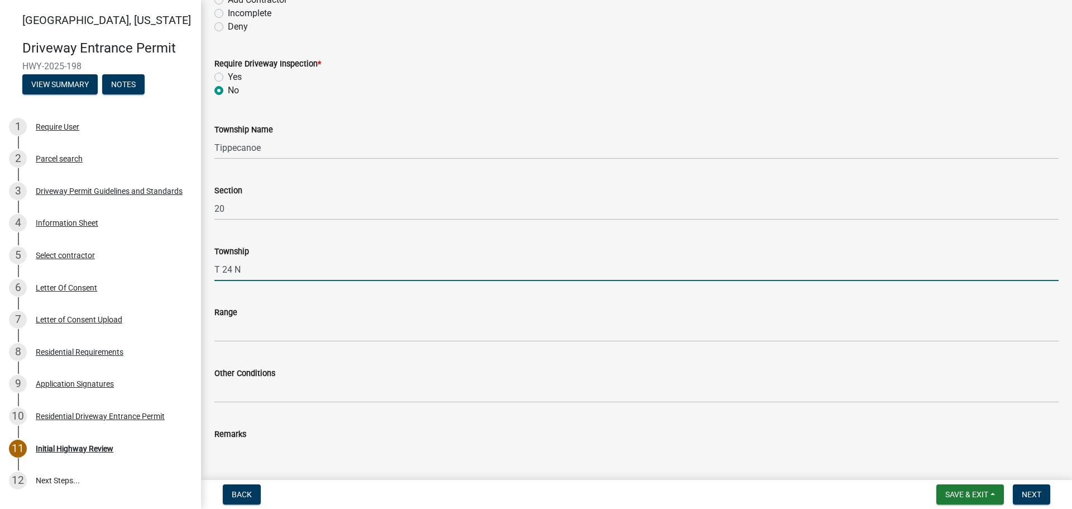
scroll to position [223, 0]
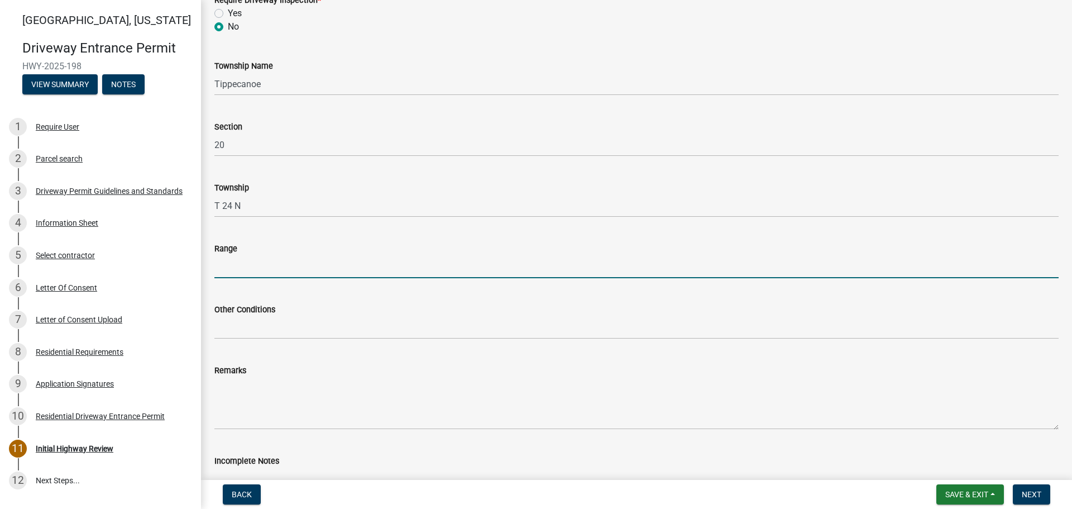
click at [248, 270] on input "Range" at bounding box center [636, 266] width 844 height 23
type input "R 4 W"
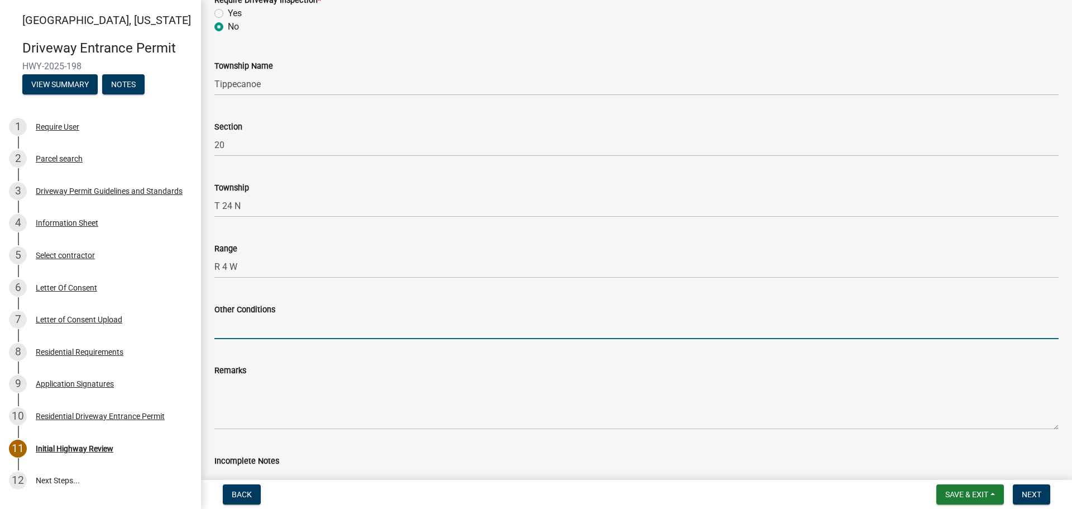
click at [273, 328] on input "Other Conditions" at bounding box center [636, 327] width 844 height 23
type input "16' Width, 5' Flares, 5' Sidewalk."
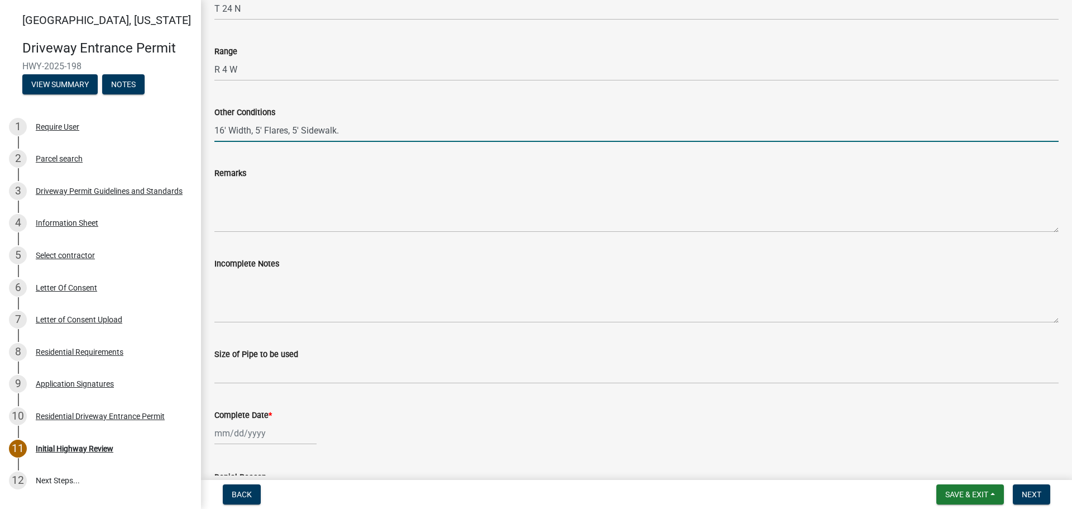
scroll to position [447, 0]
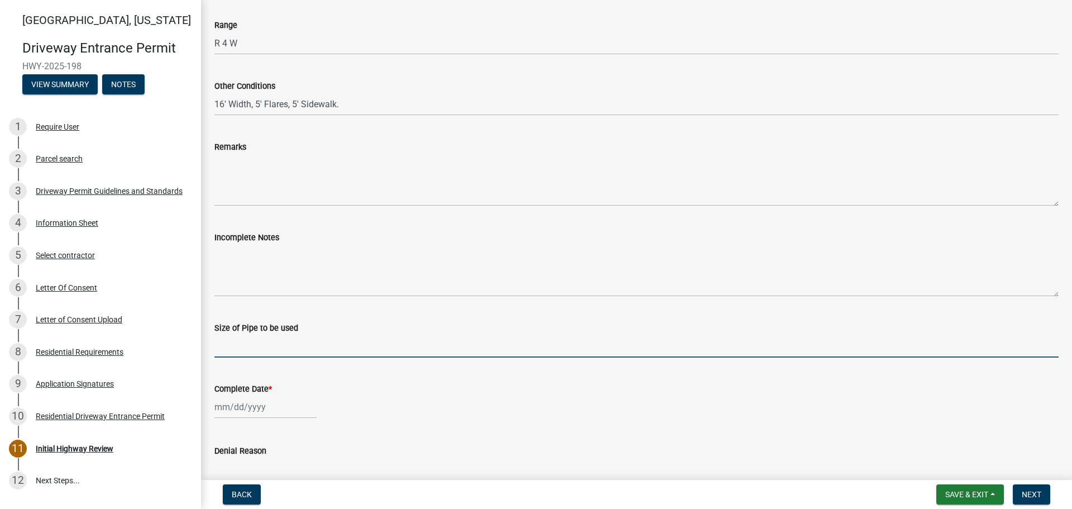
click at [261, 347] on input "Size of Pipe to be used" at bounding box center [636, 346] width 844 height 23
type input "N/A"
click at [255, 407] on div at bounding box center [265, 406] width 102 height 23
select select "9"
select select "2025"
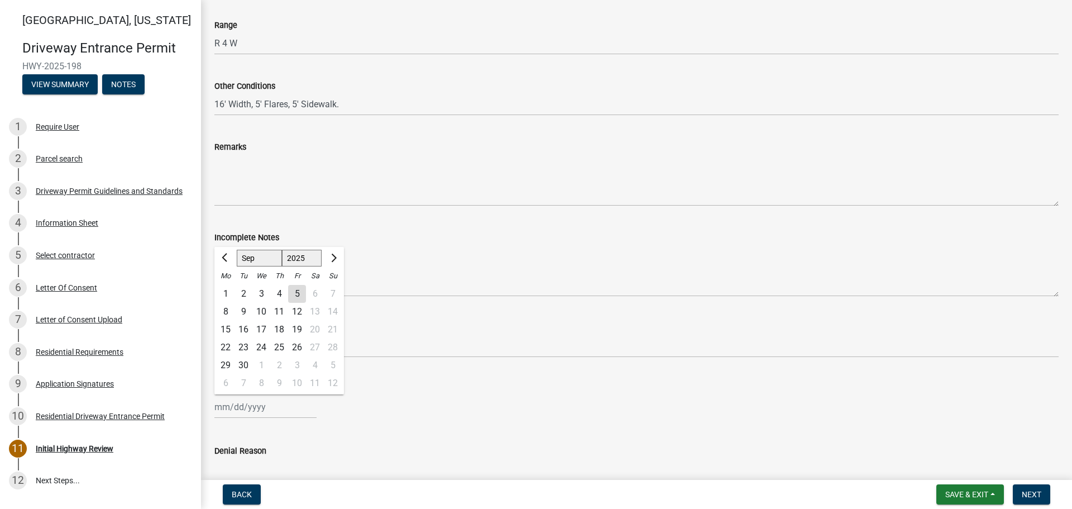
click at [294, 293] on div "5" at bounding box center [297, 294] width 18 height 18
type input "[DATE]"
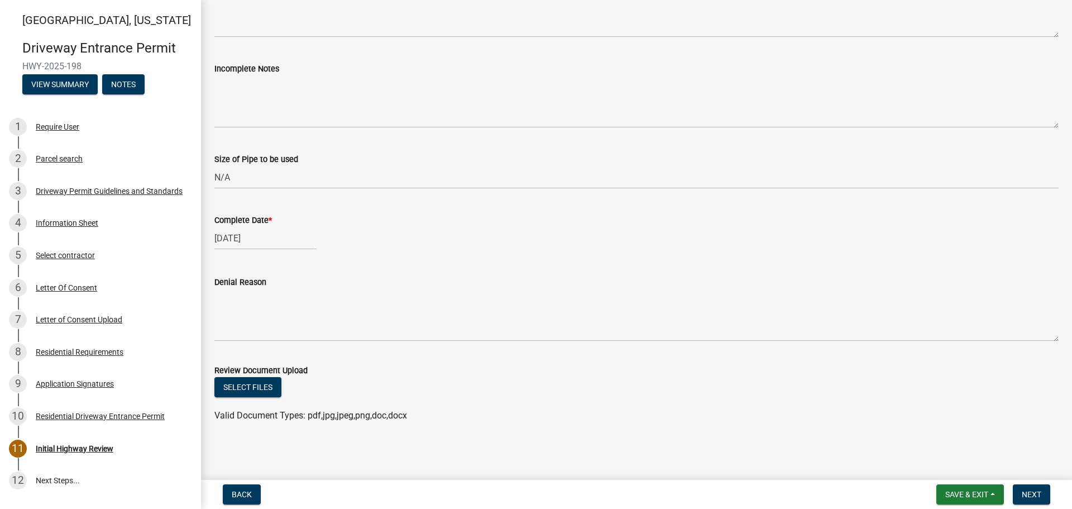
scroll to position [616, 0]
click at [1026, 493] on span "Next" at bounding box center [1032, 494] width 20 height 9
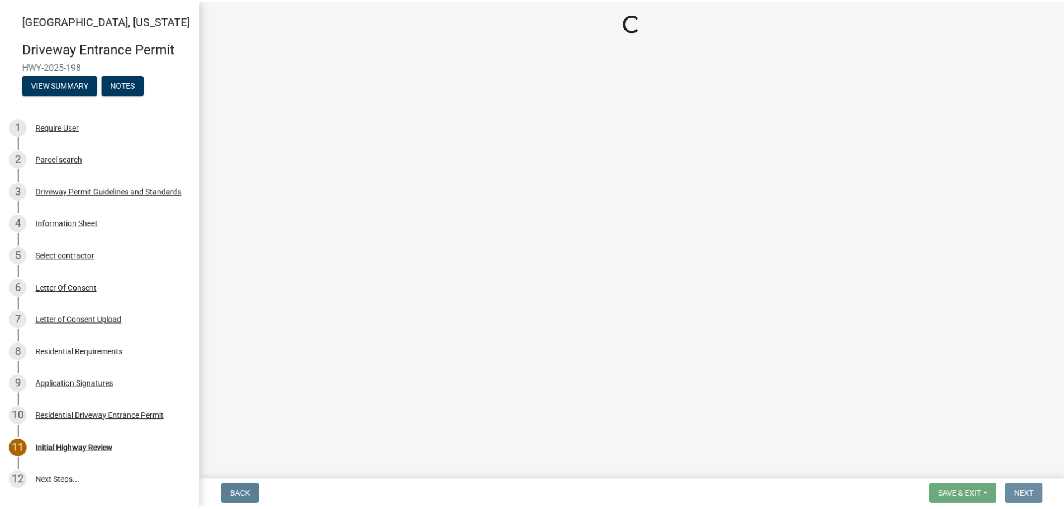
scroll to position [0, 0]
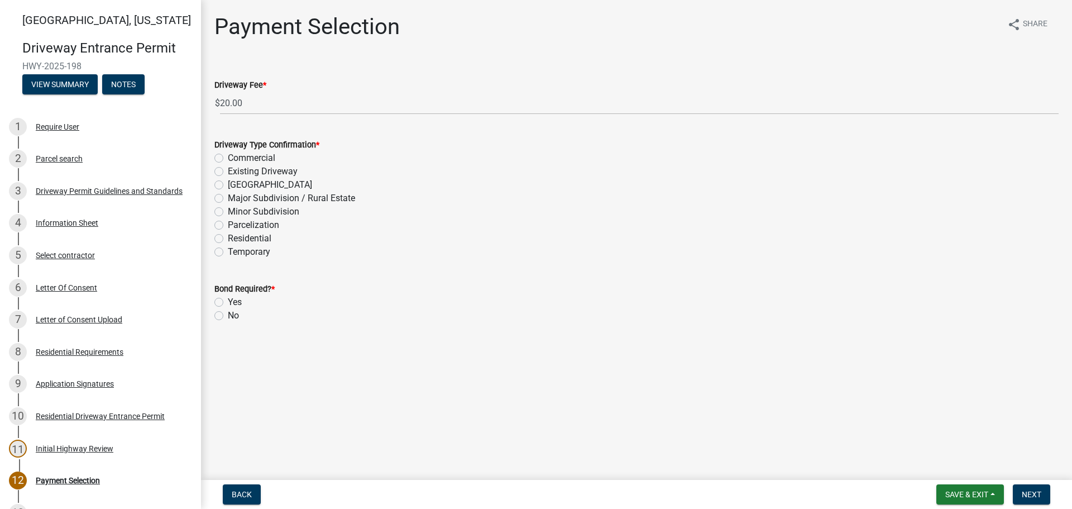
click at [228, 237] on label "Residential" at bounding box center [250, 238] width 44 height 13
click at [228, 237] on input "Residential" at bounding box center [231, 235] width 7 height 7
radio input "true"
click at [228, 319] on label "No" at bounding box center [233, 315] width 11 height 13
click at [228, 316] on input "No" at bounding box center [231, 312] width 7 height 7
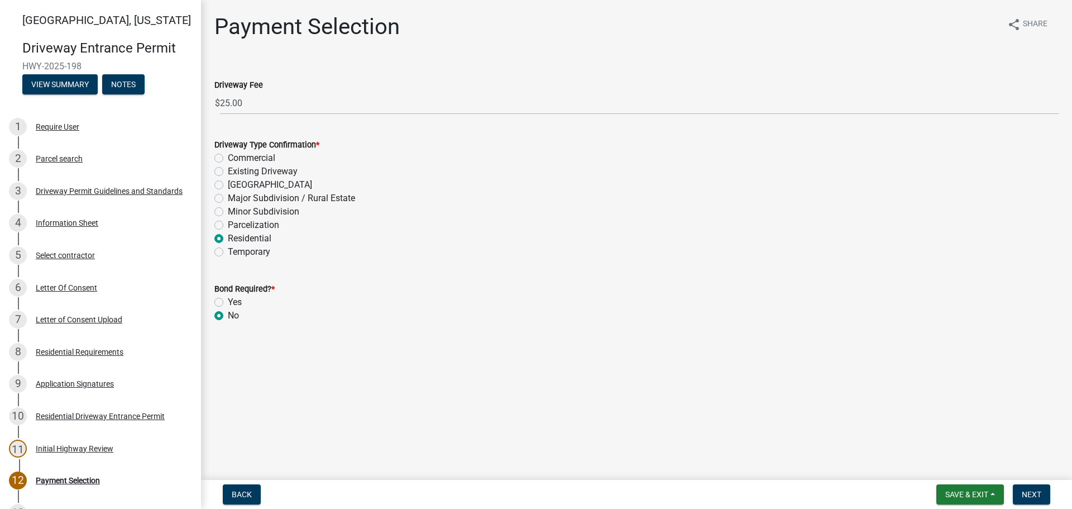
radio input "true"
click at [1032, 498] on span "Next" at bounding box center [1032, 494] width 20 height 9
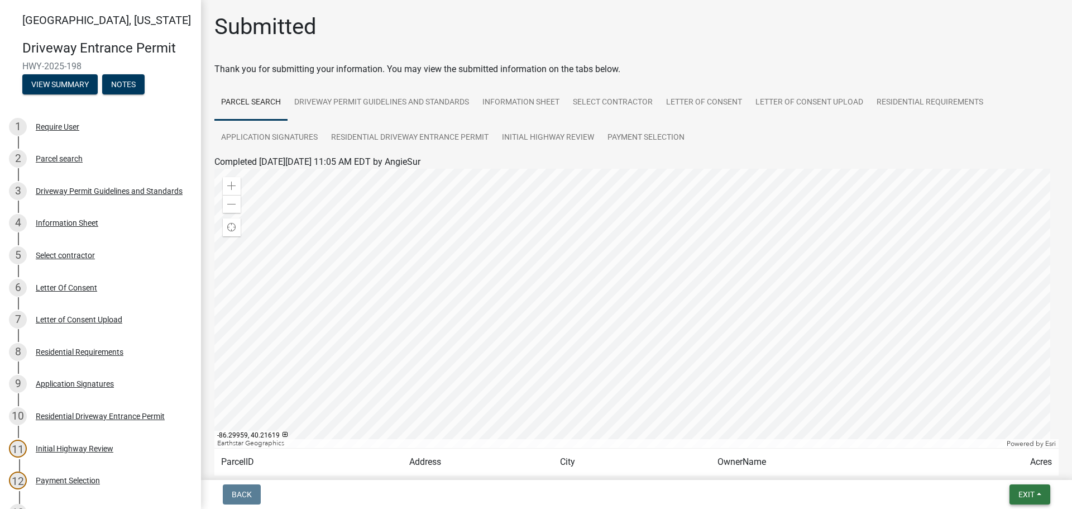
click at [1032, 494] on span "Exit" at bounding box center [1027, 494] width 16 height 9
click at [995, 469] on button "Save & Exit" at bounding box center [1005, 465] width 89 height 27
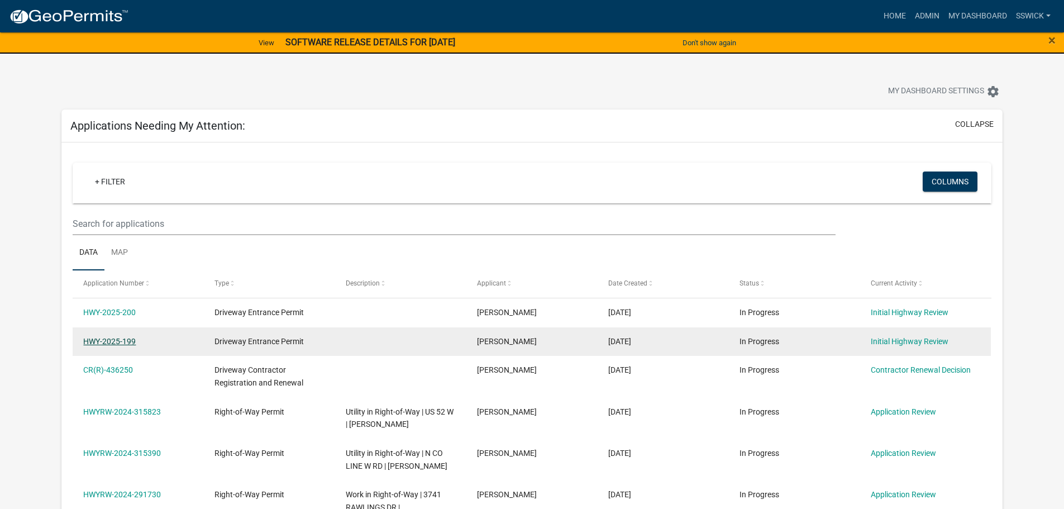
click at [126, 341] on link "HWY-2025-199" at bounding box center [109, 341] width 52 height 9
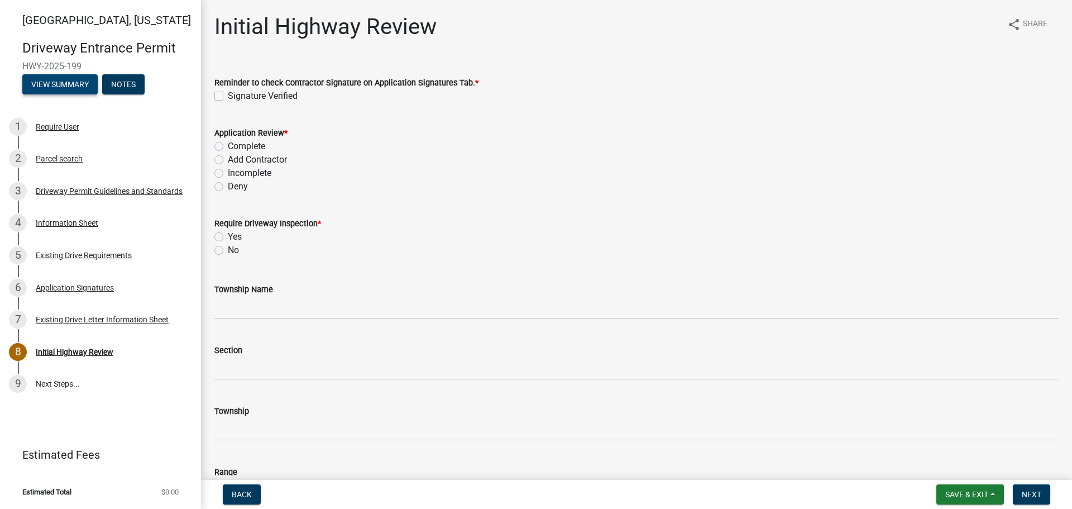
click at [71, 88] on button "View Summary" at bounding box center [59, 84] width 75 height 20
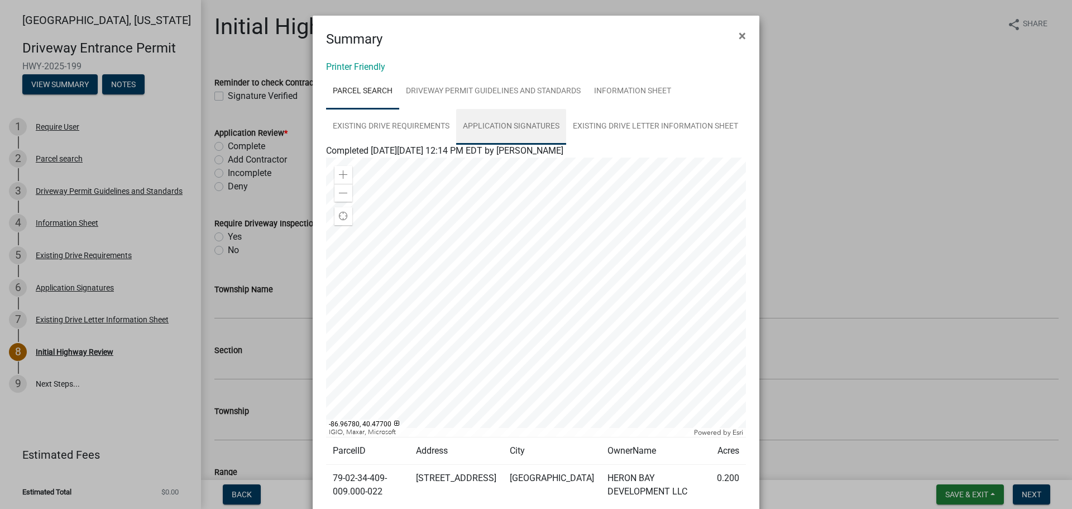
click at [479, 127] on link "Application Signatures" at bounding box center [511, 127] width 110 height 36
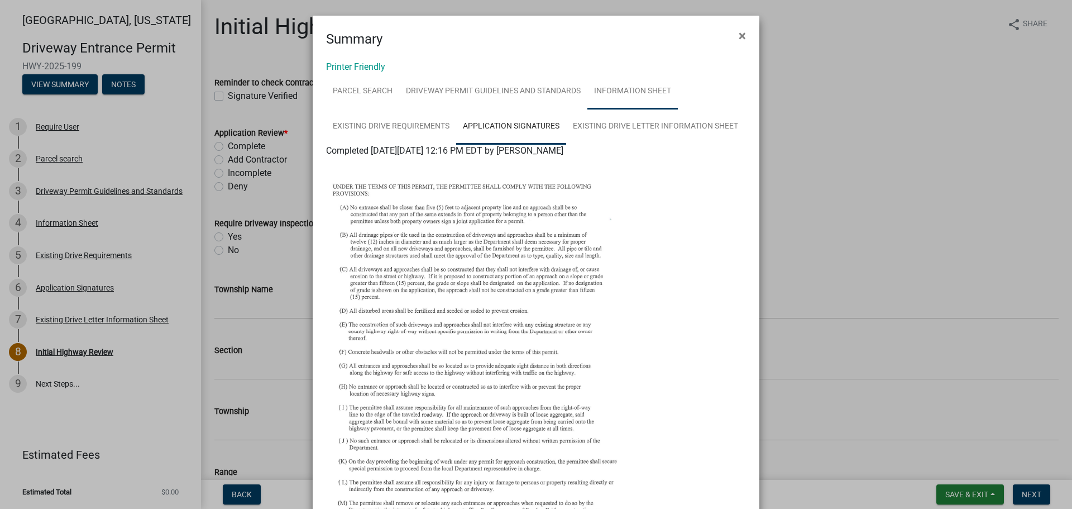
click at [620, 92] on link "Information Sheet" at bounding box center [633, 92] width 90 height 36
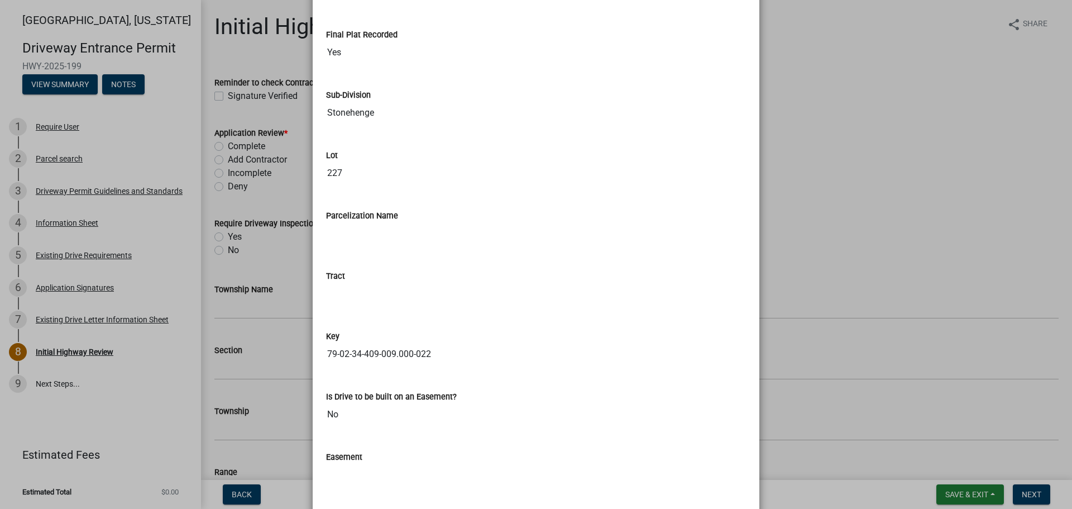
scroll to position [1560, 0]
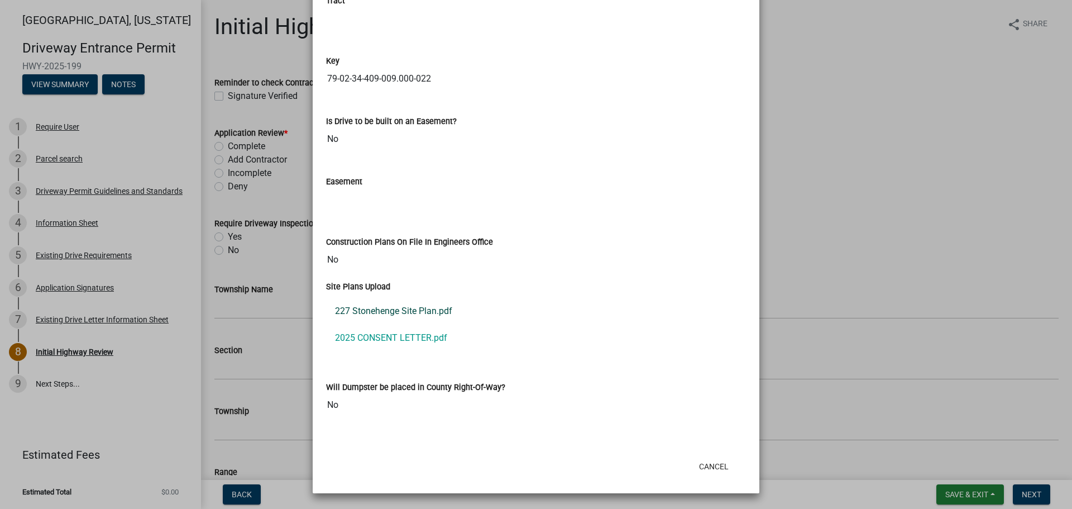
click at [437, 314] on link "227 Stonehenge Site Plan.pdf" at bounding box center [536, 311] width 420 height 27
click at [709, 465] on button "Cancel" at bounding box center [713, 466] width 47 height 20
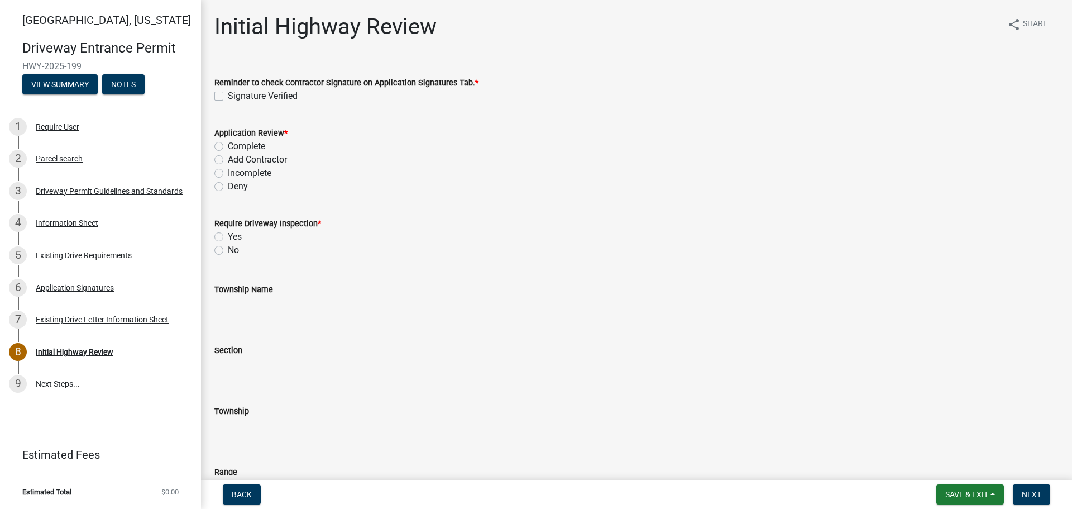
click at [228, 97] on label "Signature Verified" at bounding box center [263, 95] width 70 height 13
click at [228, 97] on input "Signature Verified" at bounding box center [231, 92] width 7 height 7
checkbox input "true"
click at [228, 144] on label "Complete" at bounding box center [246, 146] width 37 height 13
click at [228, 144] on input "Complete" at bounding box center [231, 143] width 7 height 7
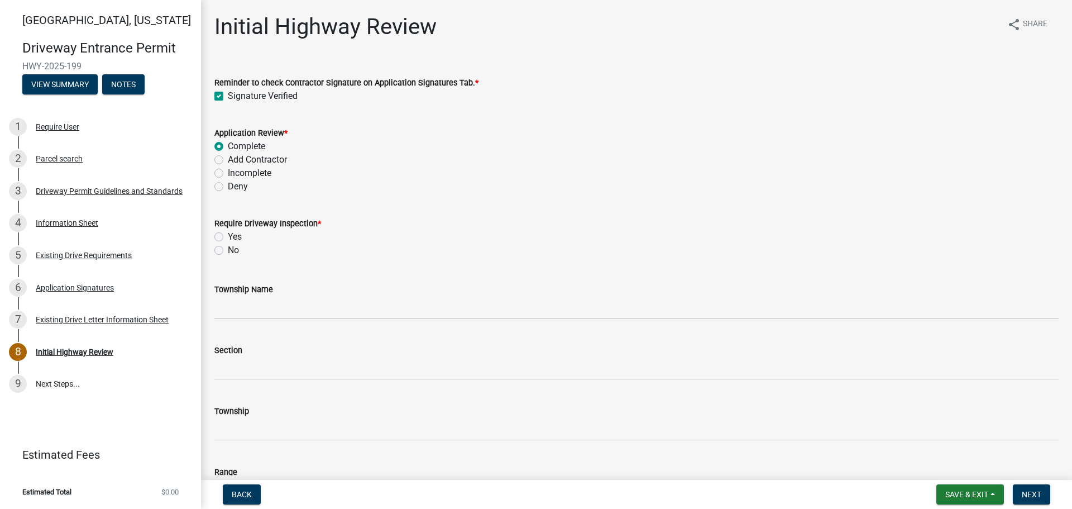
radio input "true"
click at [228, 250] on label "No" at bounding box center [233, 249] width 11 height 13
click at [228, 250] on input "No" at bounding box center [231, 246] width 7 height 7
radio input "true"
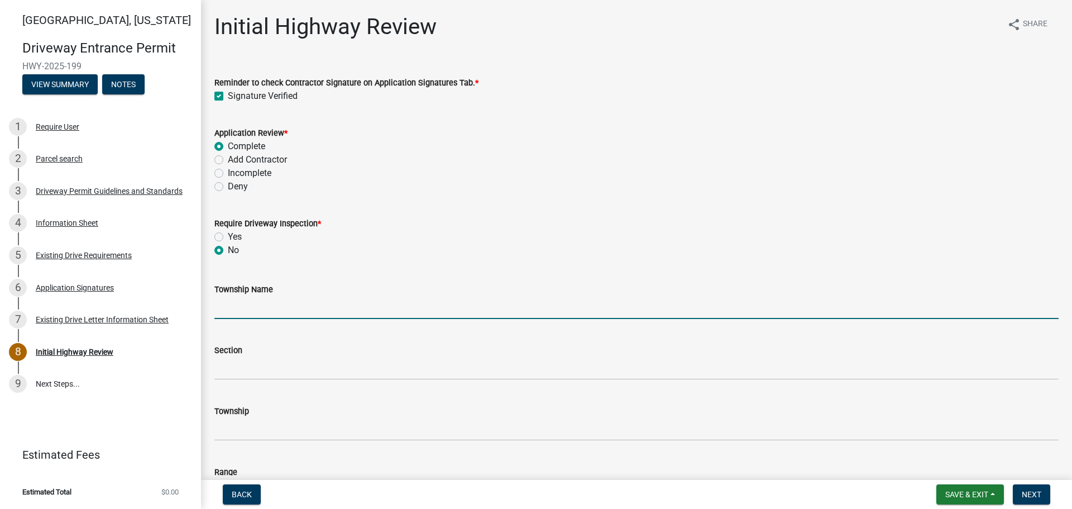
click at [231, 304] on input "Township Name" at bounding box center [636, 307] width 844 height 23
type input "Wabash"
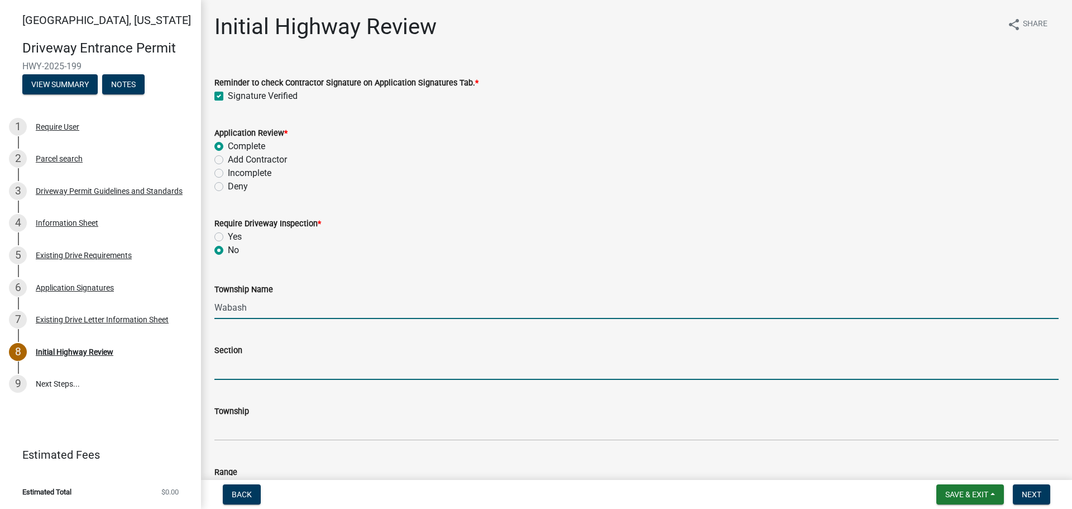
click at [265, 362] on input "Section" at bounding box center [636, 368] width 844 height 23
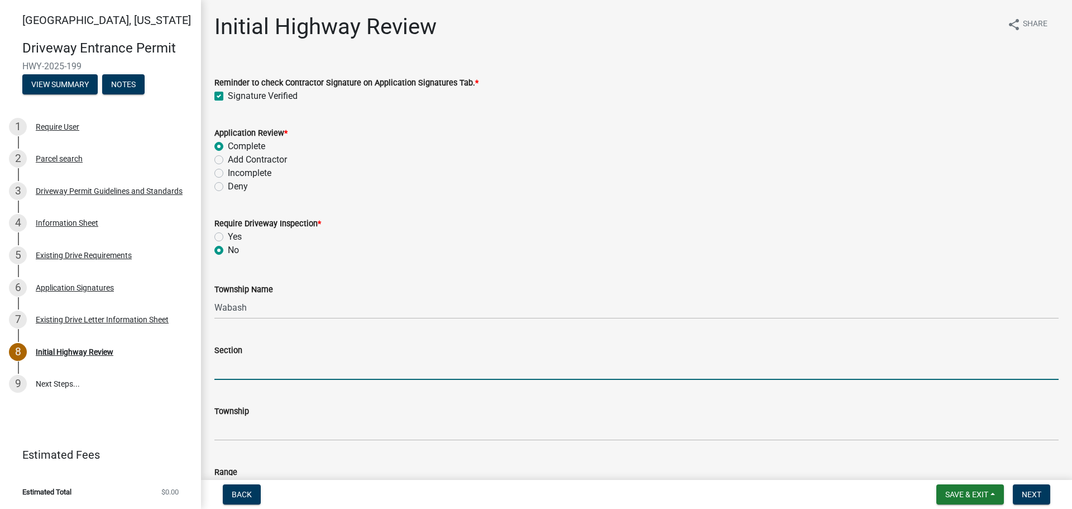
type input "34"
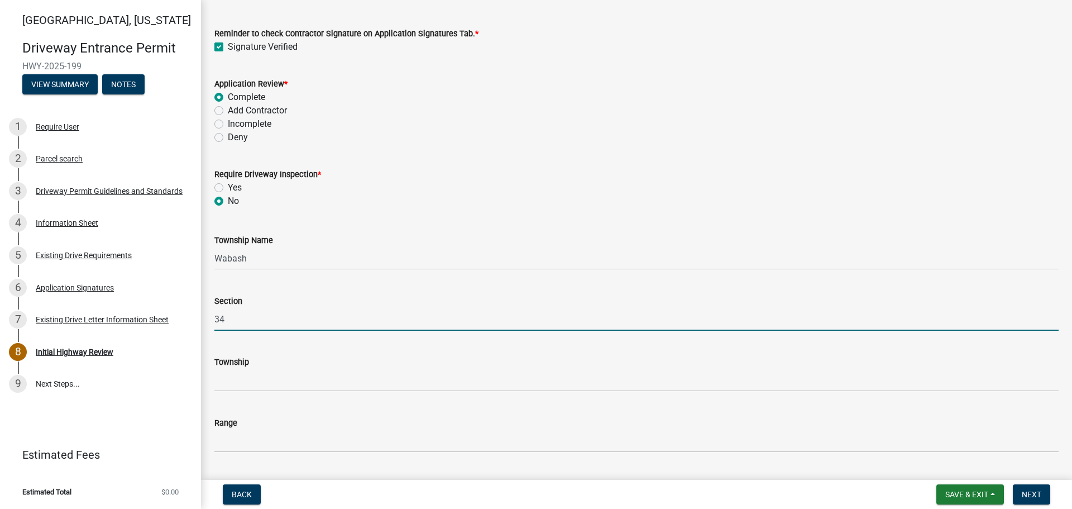
scroll to position [168, 0]
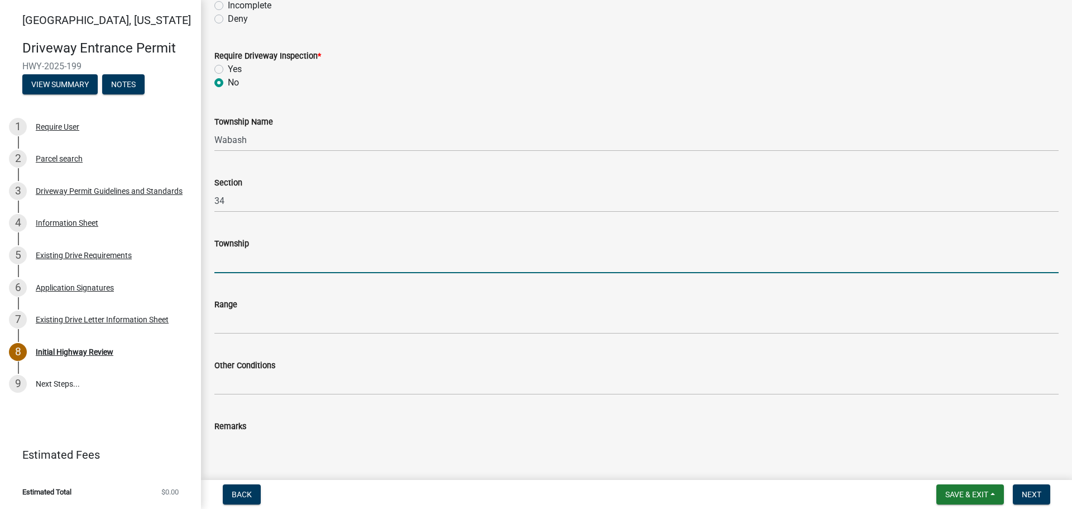
click at [246, 261] on input "Township" at bounding box center [636, 261] width 844 height 23
type input "T 24 N"
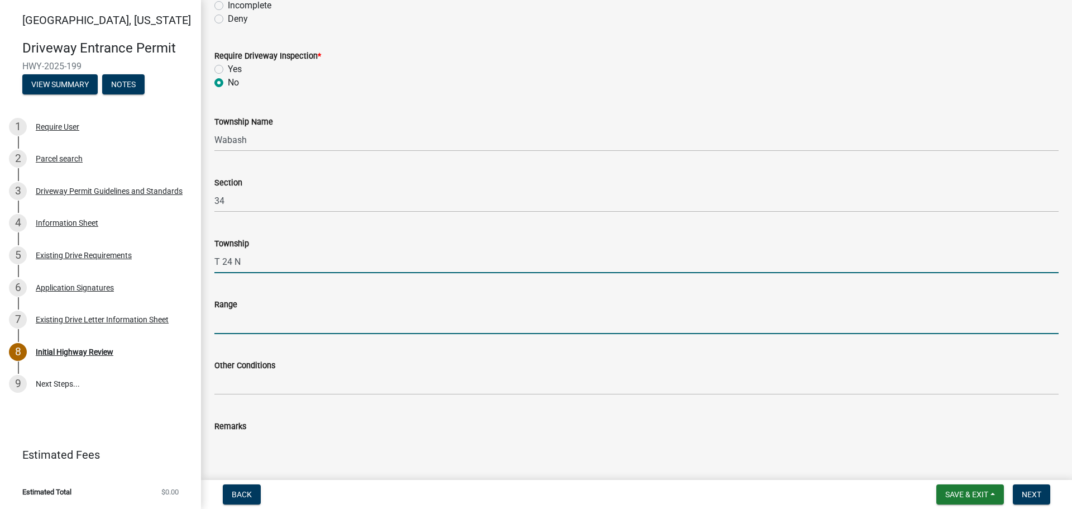
click at [256, 328] on input "Range" at bounding box center [636, 322] width 844 height 23
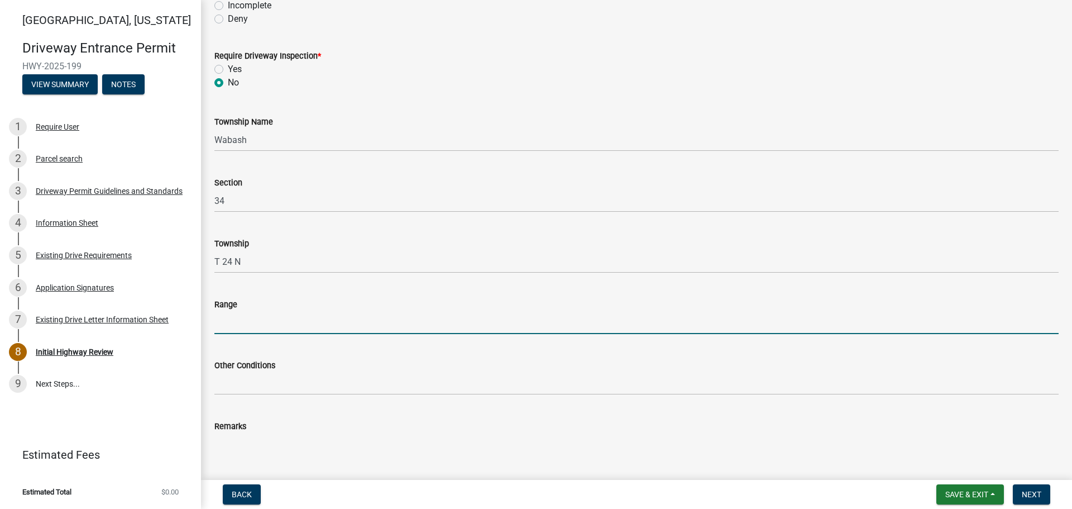
type input "R 5 W"
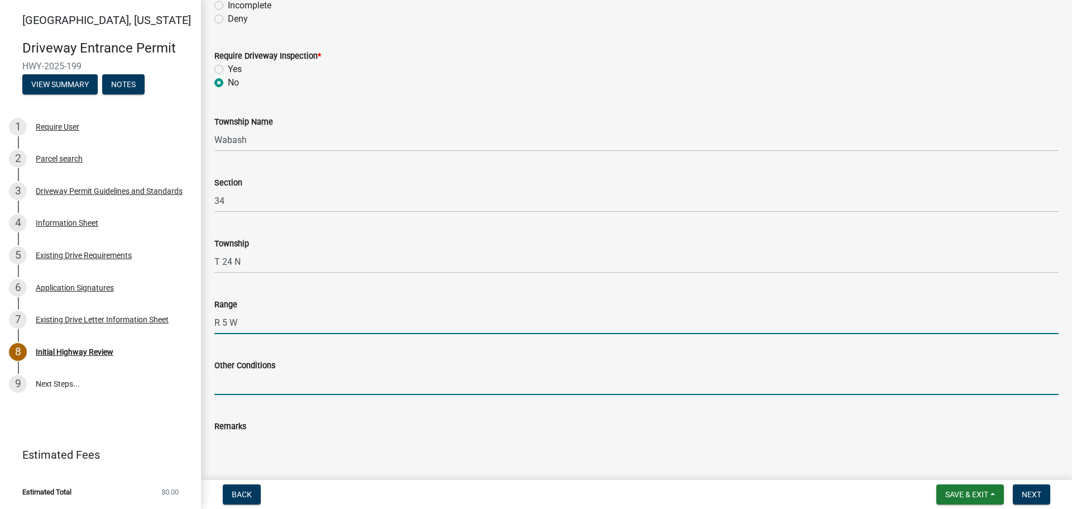
click at [271, 385] on input "Other Conditions" at bounding box center [636, 383] width 844 height 23
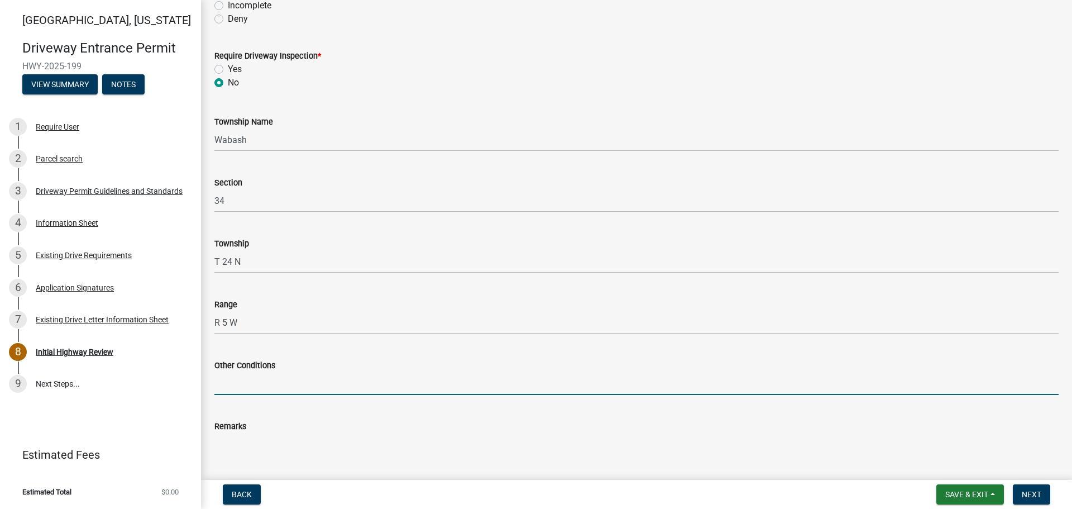
drag, startPoint x: 327, startPoint y: 429, endPoint x: 333, endPoint y: 429, distance: 6.7
click at [327, 429] on div "Remarks" at bounding box center [636, 425] width 844 height 13
drag, startPoint x: 241, startPoint y: 381, endPoint x: 247, endPoint y: 381, distance: 6.1
click at [242, 381] on input "Other Conditions" at bounding box center [636, 383] width 844 height 23
type input "Private Drive"
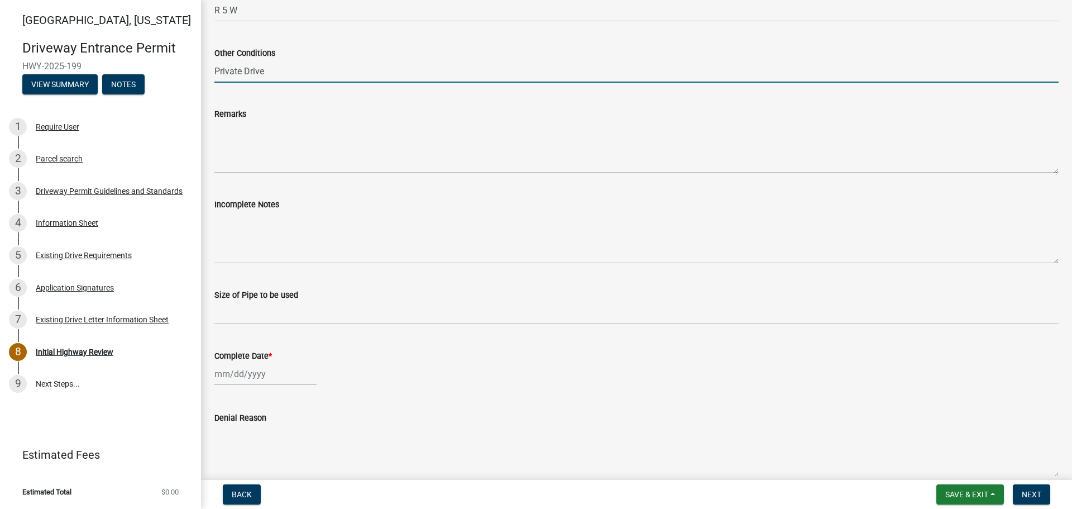
scroll to position [503, 0]
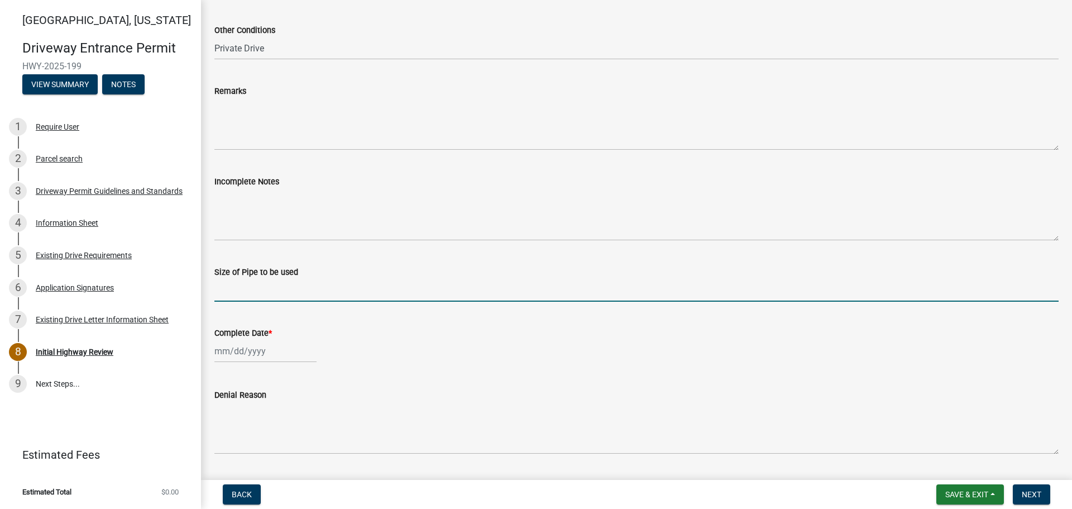
click at [260, 289] on input "Size of Pipe to be used" at bounding box center [636, 290] width 844 height 23
type input "N/A"
click at [243, 349] on div at bounding box center [265, 351] width 102 height 23
select select "9"
select select "2025"
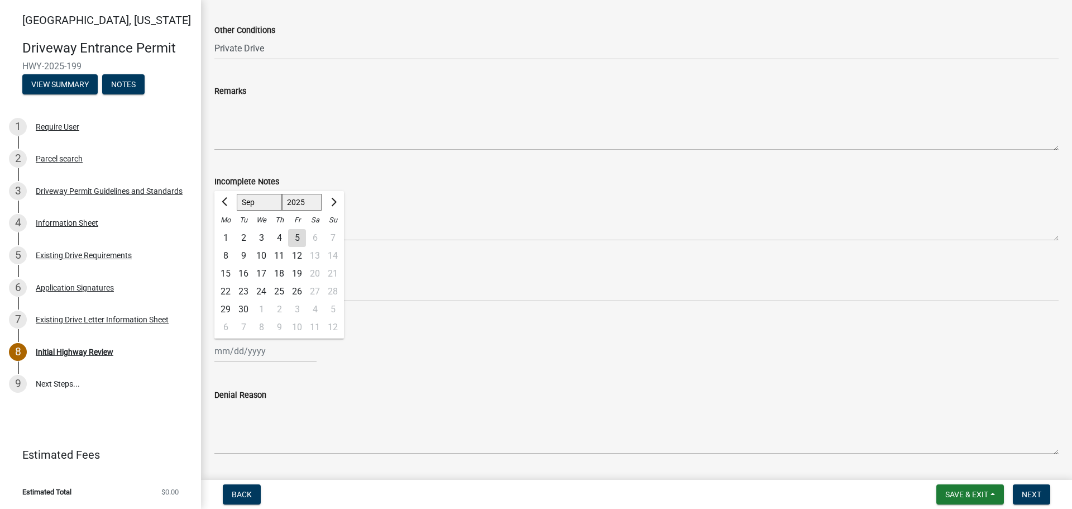
click at [297, 241] on div "5" at bounding box center [297, 238] width 18 height 18
type input "[DATE]"
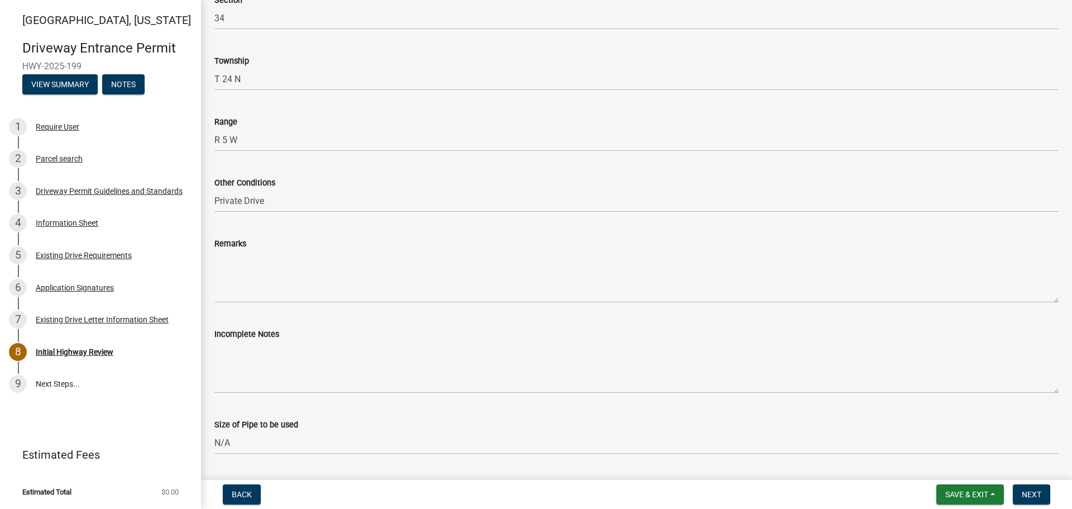
scroll to position [281, 0]
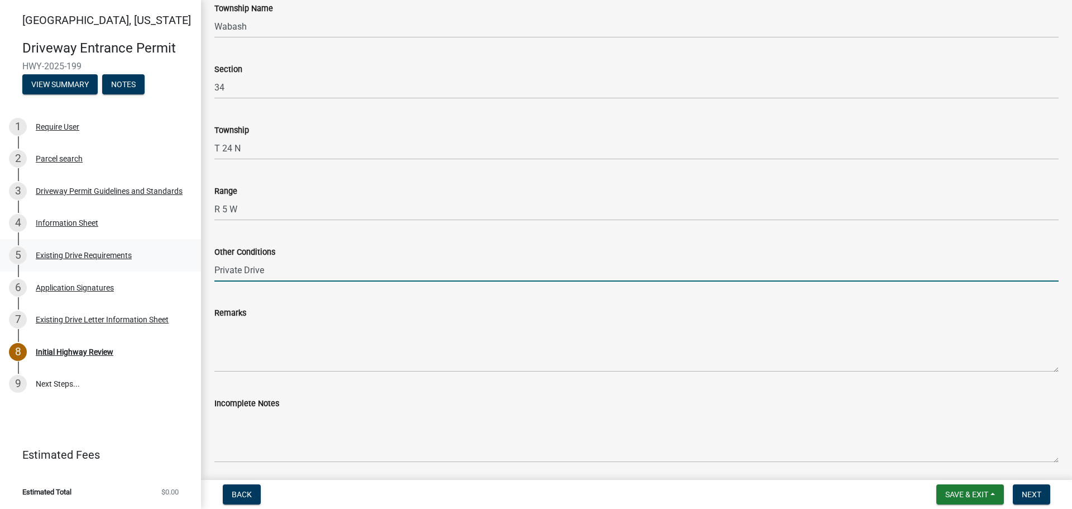
drag, startPoint x: 242, startPoint y: 268, endPoint x: 292, endPoint y: 144, distance: 133.4
click at [199, 270] on div "[GEOGRAPHIC_DATA][US_STATE] Entrance Permit HWY-2025-199 View Summary Notes 1 R…" at bounding box center [536, 254] width 1072 height 509
type input "Existing Drive"
click at [1032, 496] on span "Next" at bounding box center [1032, 494] width 20 height 9
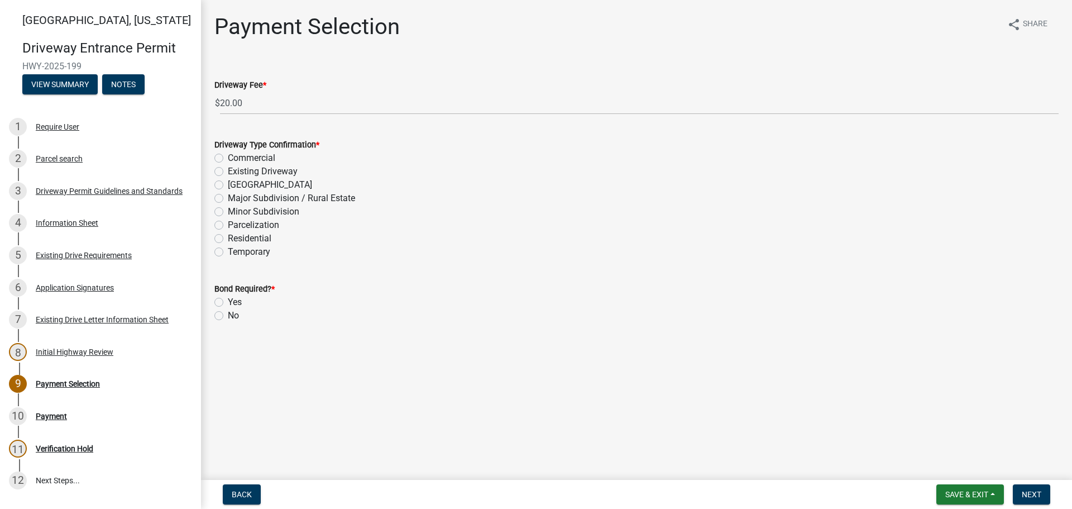
click at [228, 171] on label "Existing Driveway" at bounding box center [263, 171] width 70 height 13
click at [228, 171] on input "Existing Driveway" at bounding box center [231, 168] width 7 height 7
radio input "true"
click at [228, 317] on label "No" at bounding box center [233, 315] width 11 height 13
click at [228, 316] on input "No" at bounding box center [231, 312] width 7 height 7
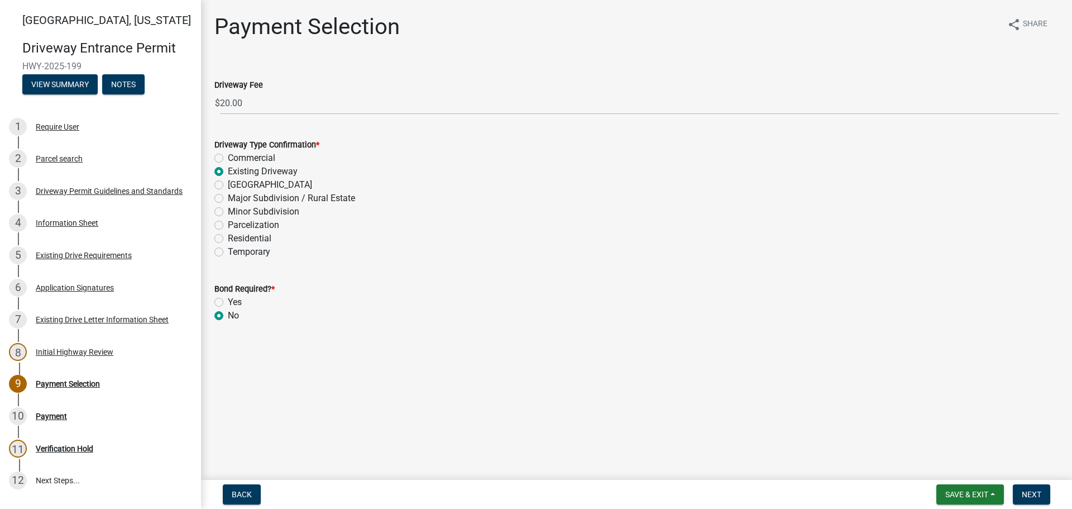
radio input "true"
click at [1032, 495] on span "Next" at bounding box center [1032, 494] width 20 height 9
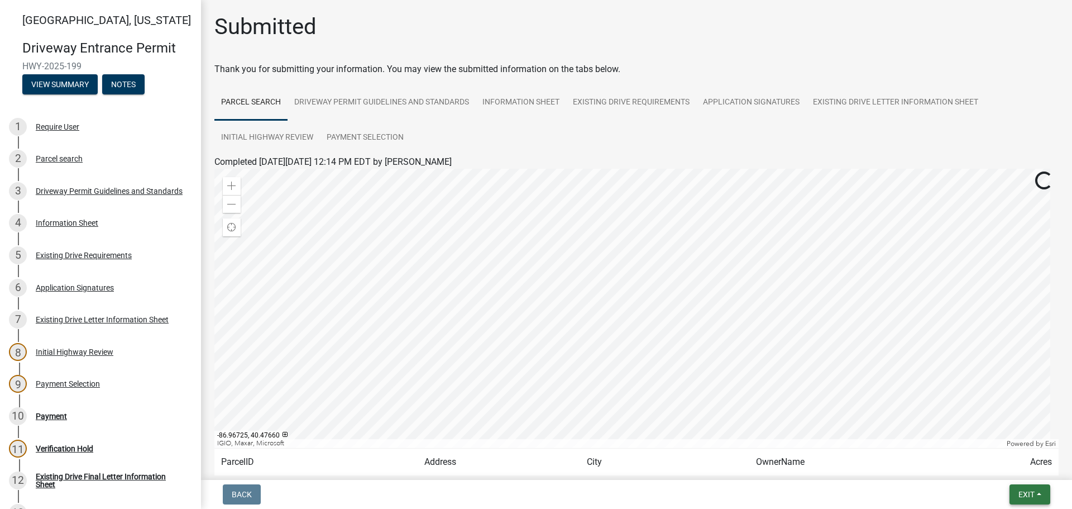
click at [1024, 490] on span "Exit" at bounding box center [1027, 494] width 16 height 9
click at [1004, 466] on button "Save & Exit" at bounding box center [1005, 465] width 89 height 27
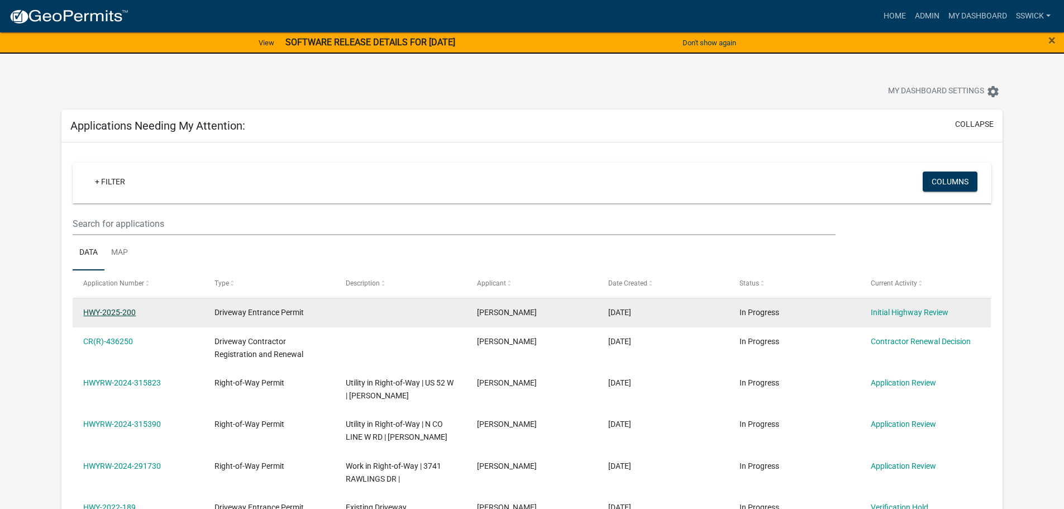
click at [123, 313] on link "HWY-2025-200" at bounding box center [109, 312] width 52 height 9
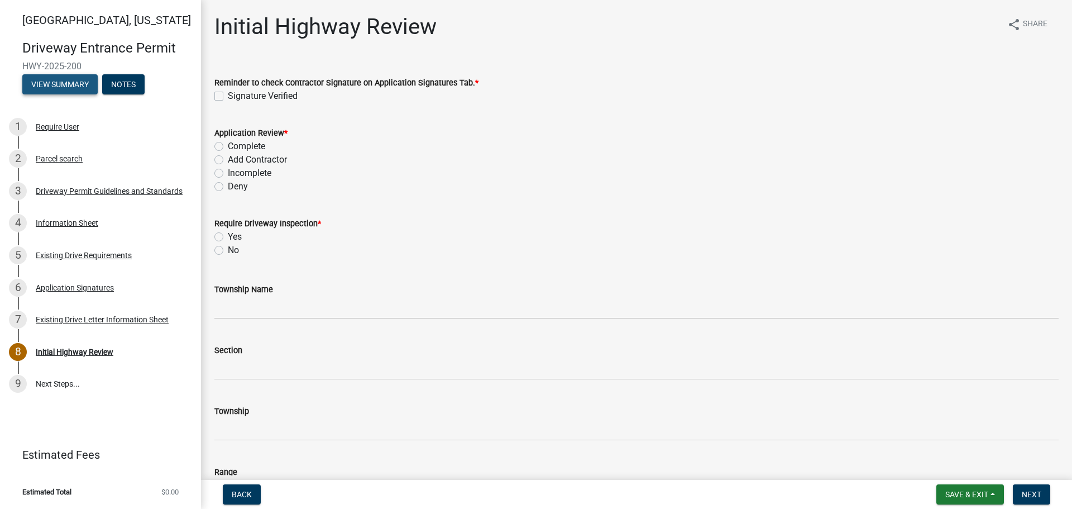
click at [63, 83] on button "View Summary" at bounding box center [59, 84] width 75 height 20
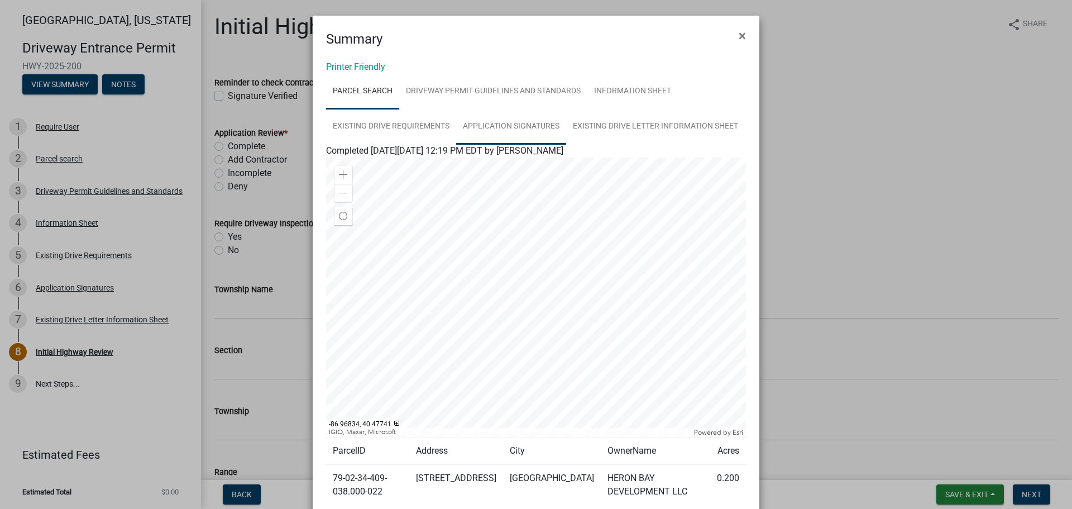
click at [493, 128] on link "Application Signatures" at bounding box center [511, 127] width 110 height 36
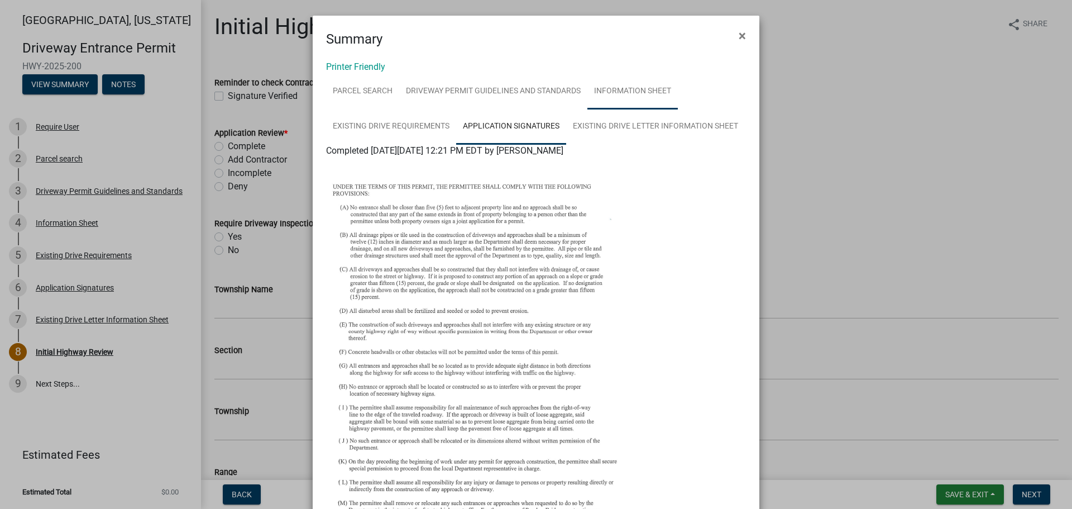
click at [610, 90] on link "Information Sheet" at bounding box center [633, 92] width 90 height 36
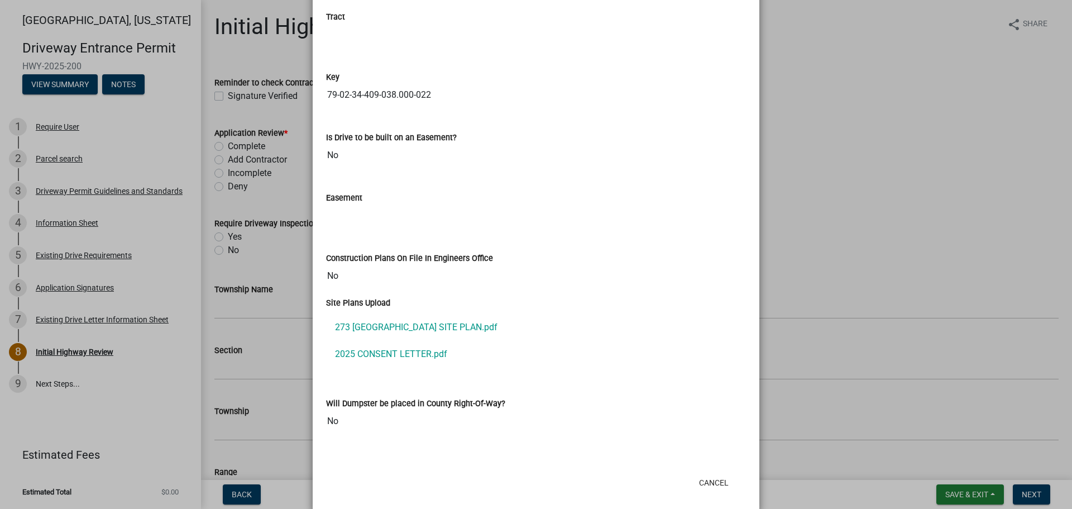
scroll to position [1560, 0]
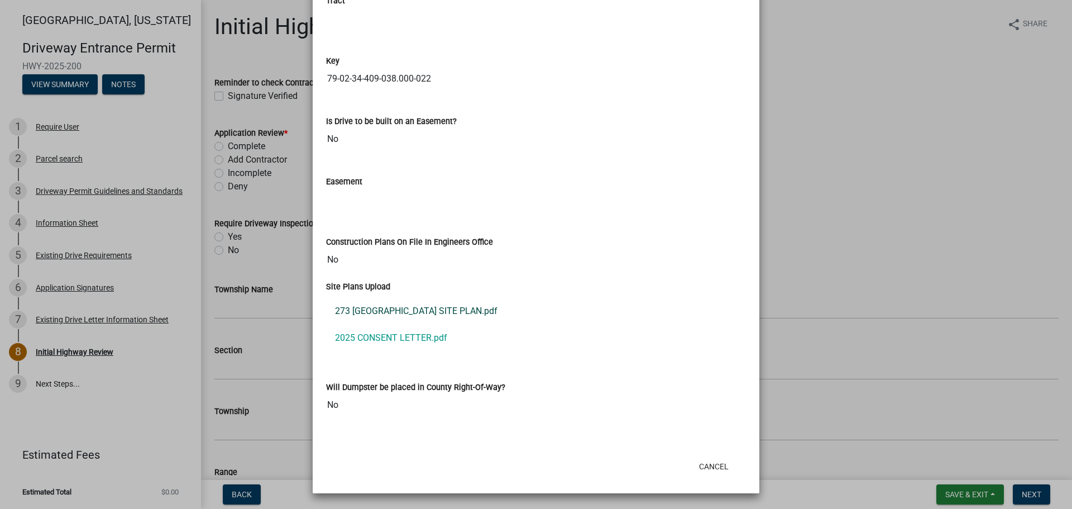
click at [441, 314] on link "273 [GEOGRAPHIC_DATA] SITE PLAN.pdf" at bounding box center [536, 311] width 420 height 27
click at [719, 466] on button "Cancel" at bounding box center [713, 466] width 47 height 20
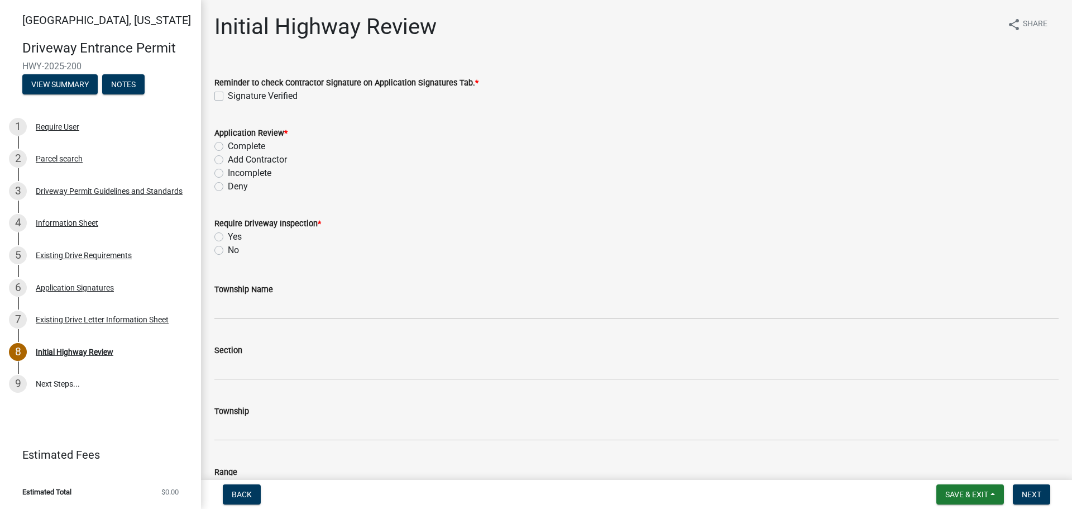
click at [228, 93] on label "Signature Verified" at bounding box center [263, 95] width 70 height 13
click at [228, 93] on input "Signature Verified" at bounding box center [231, 92] width 7 height 7
checkbox input "true"
click at [228, 145] on label "Complete" at bounding box center [246, 146] width 37 height 13
click at [228, 145] on input "Complete" at bounding box center [231, 143] width 7 height 7
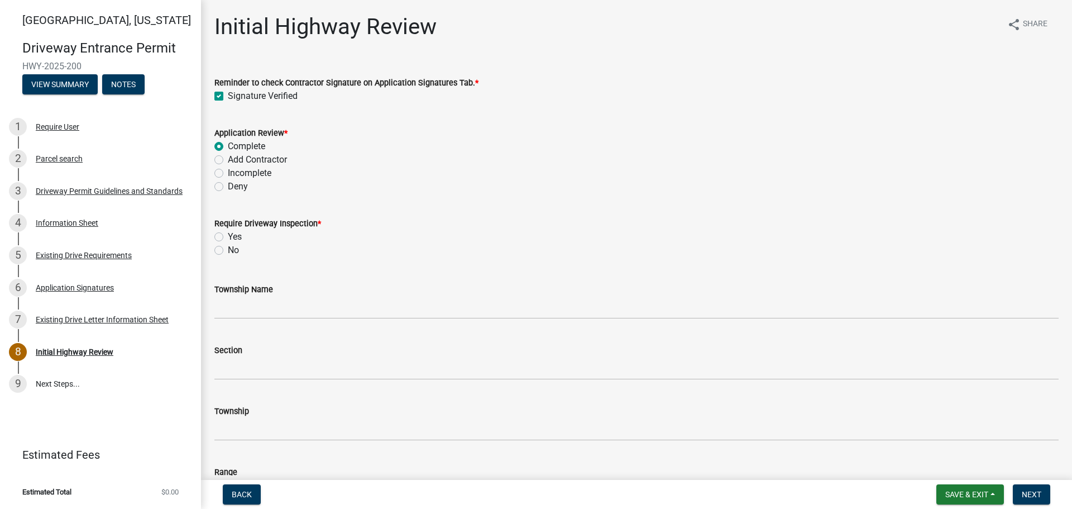
radio input "true"
click at [228, 249] on label "No" at bounding box center [233, 249] width 11 height 13
click at [228, 249] on input "No" at bounding box center [231, 246] width 7 height 7
radio input "true"
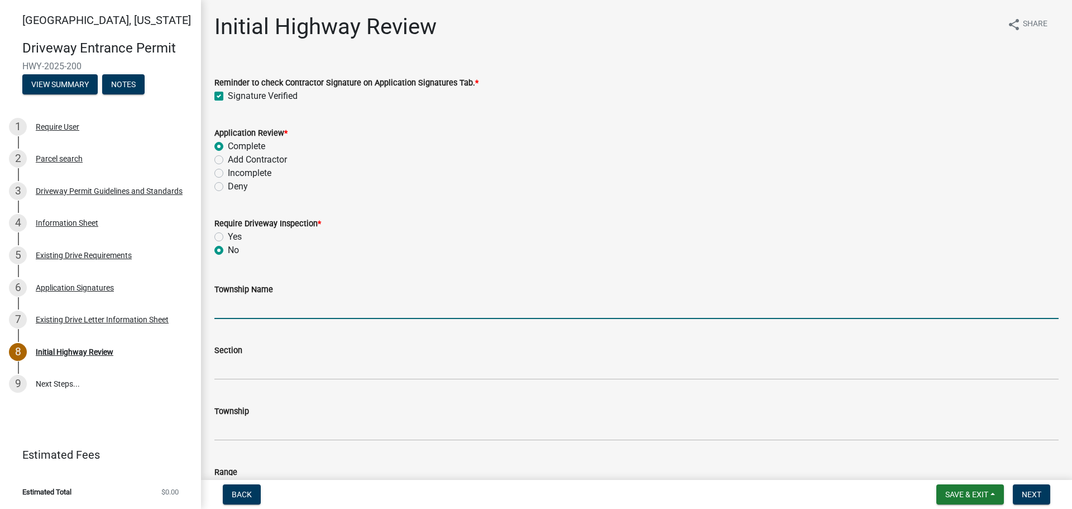
click at [241, 304] on input "Township Name" at bounding box center [636, 307] width 844 height 23
type input "Wabash"
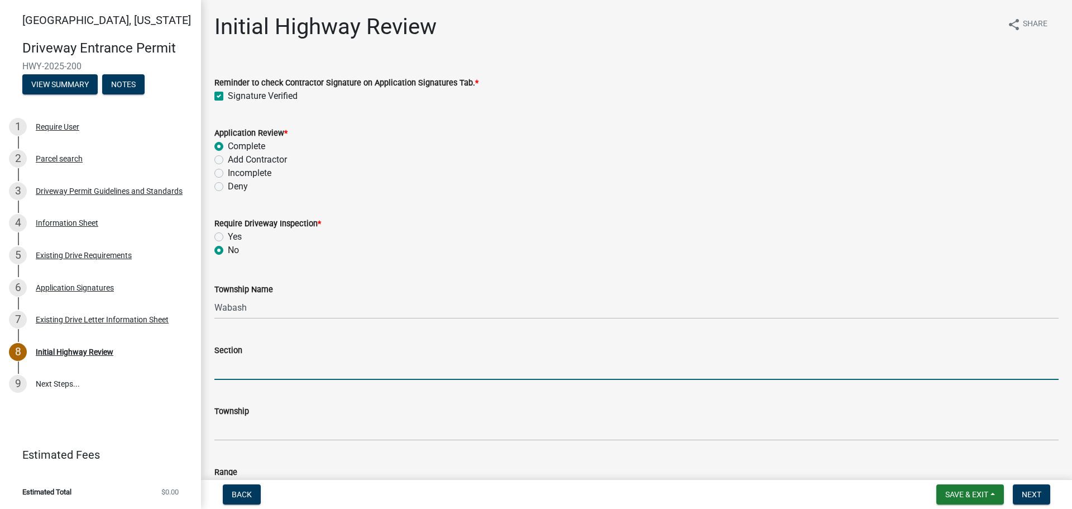
click at [267, 370] on input "Section" at bounding box center [636, 368] width 844 height 23
click at [246, 274] on div "Township Name [GEOGRAPHIC_DATA]" at bounding box center [636, 293] width 844 height 52
click at [255, 368] on input "Section" at bounding box center [636, 368] width 844 height 23
type input "34"
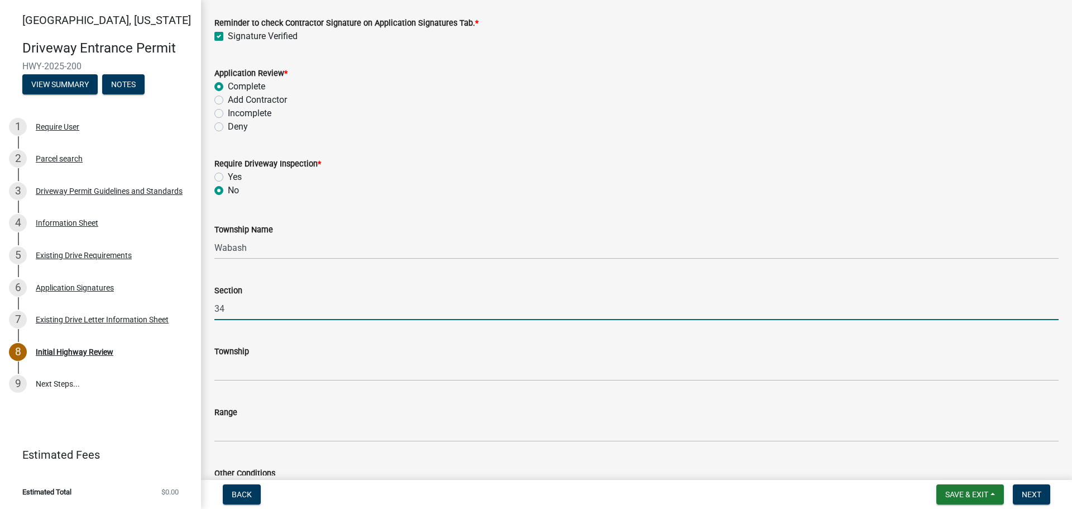
scroll to position [168, 0]
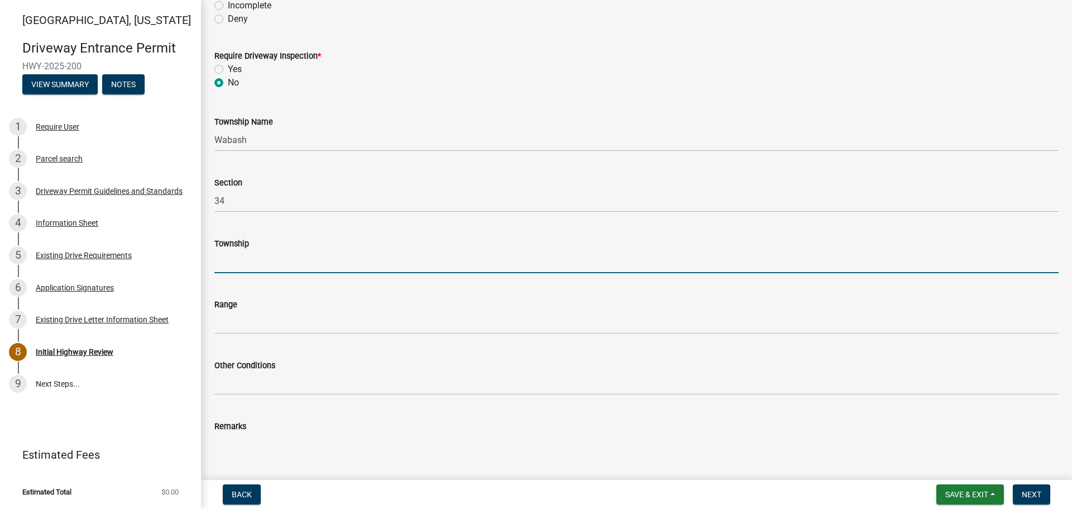
click at [248, 261] on input "Township" at bounding box center [636, 261] width 844 height 23
type input "T24N"
click at [241, 262] on input "T24N" at bounding box center [636, 261] width 844 height 23
click at [230, 261] on input "T24N" at bounding box center [636, 261] width 844 height 23
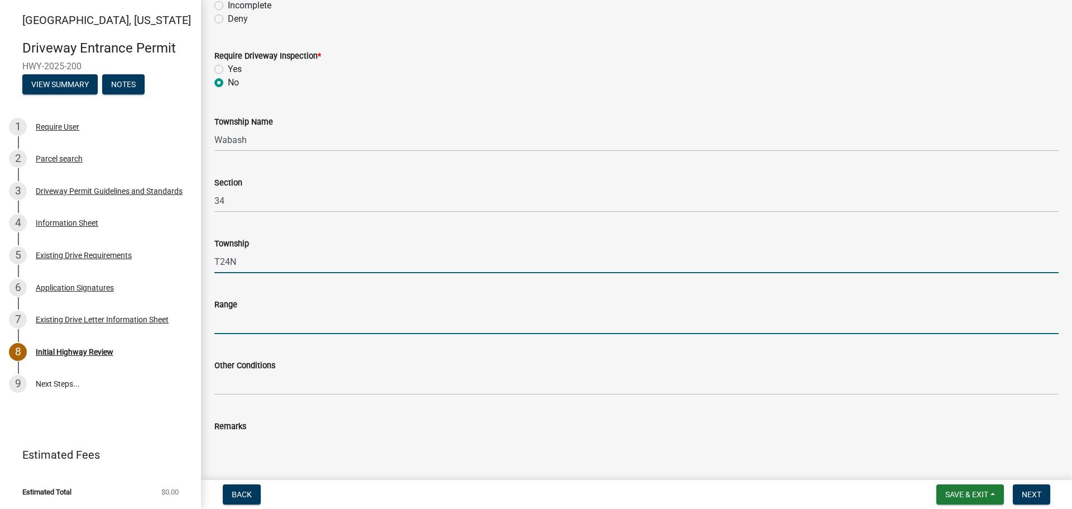
click at [245, 317] on input "Range" at bounding box center [636, 322] width 844 height 23
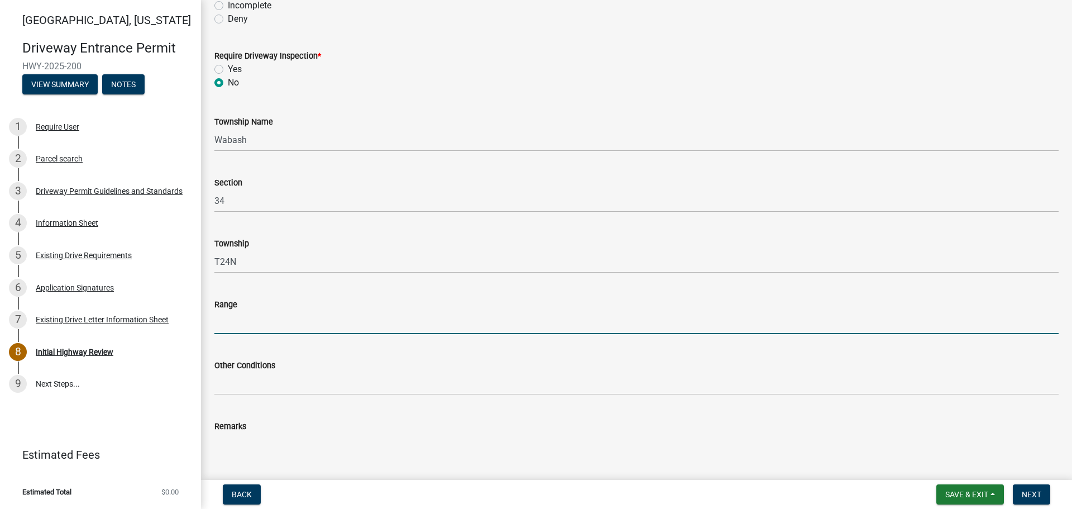
type input "R 5 W"
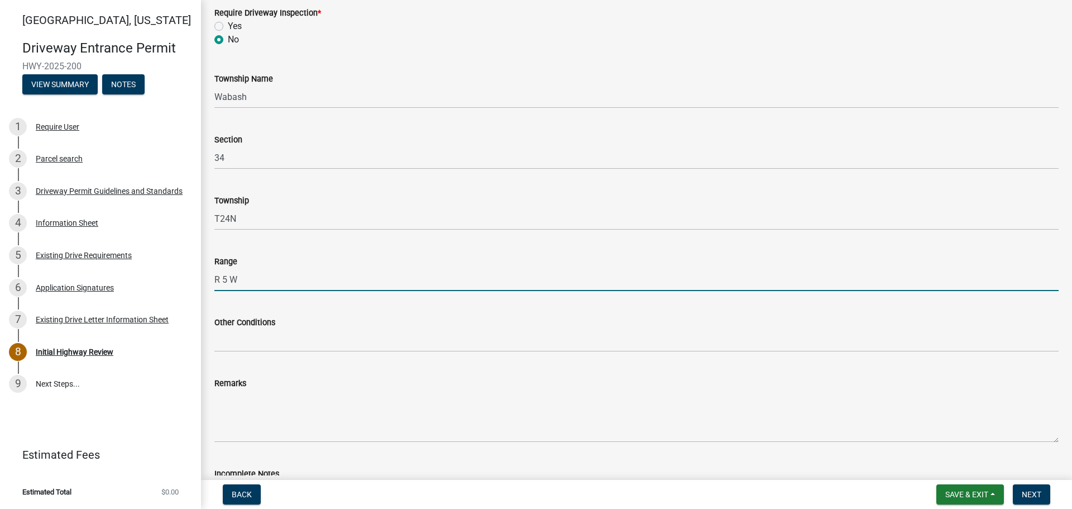
scroll to position [279, 0]
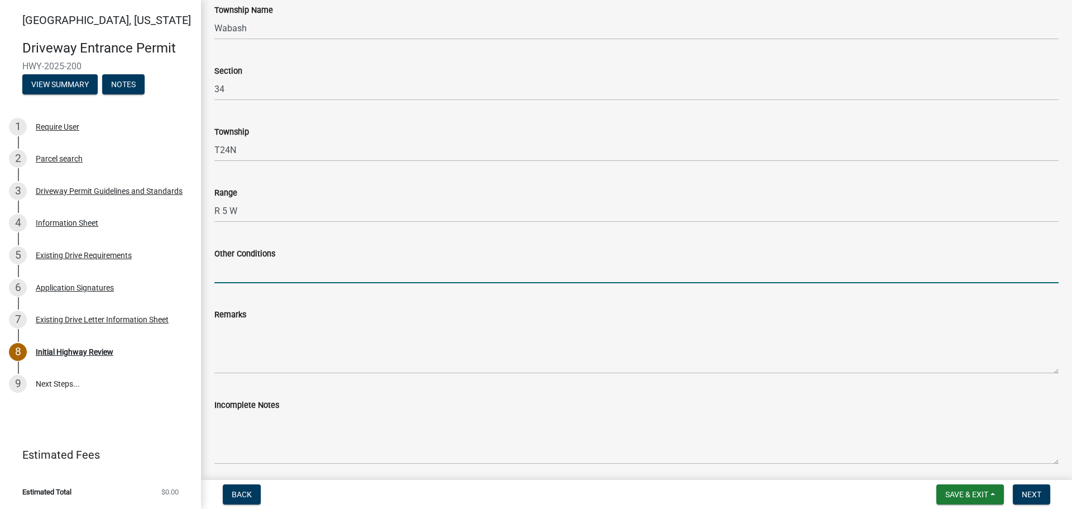
click at [270, 270] on input "Other Conditions" at bounding box center [636, 271] width 844 height 23
type input "Existing Drive"
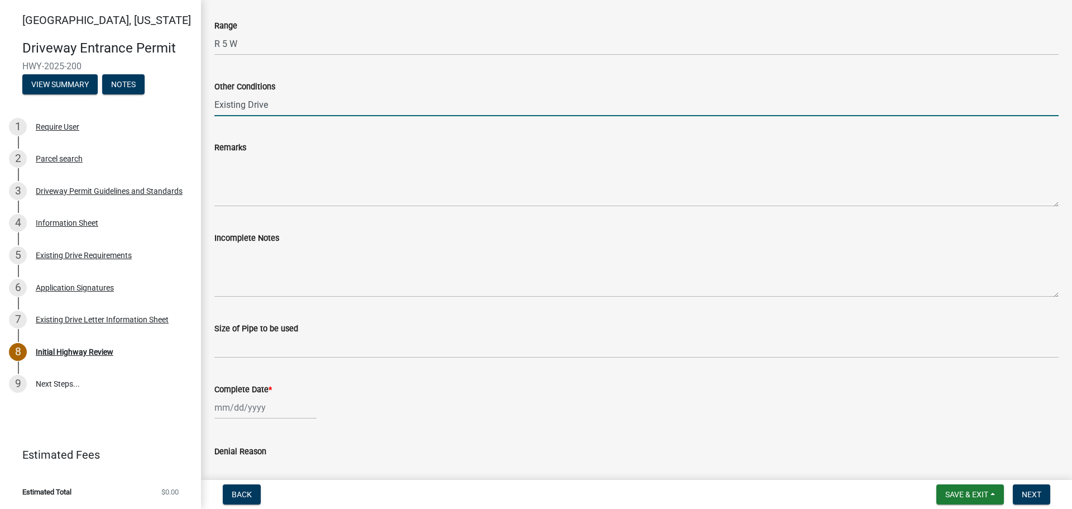
scroll to position [447, 0]
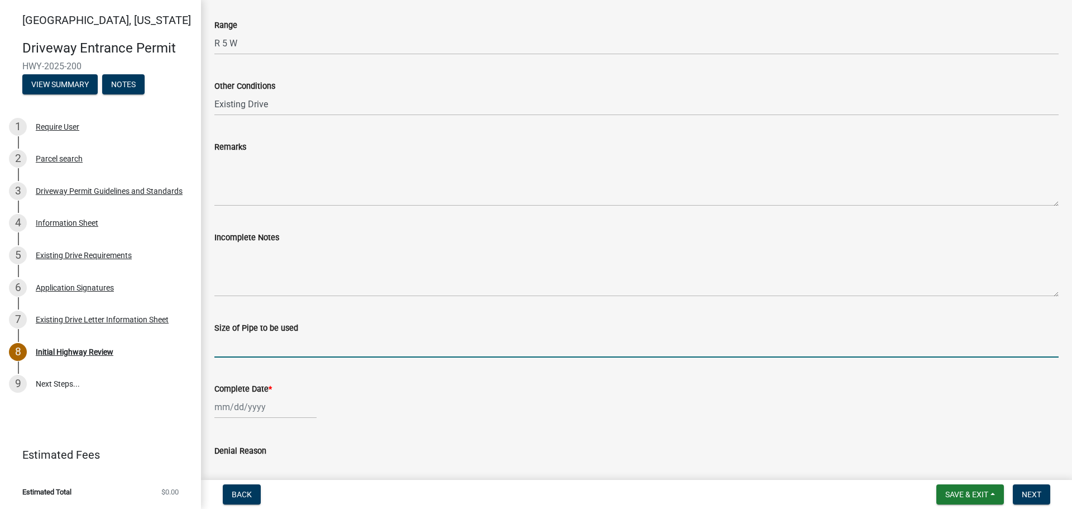
click at [268, 338] on input "Size of Pipe to be used" at bounding box center [636, 346] width 844 height 23
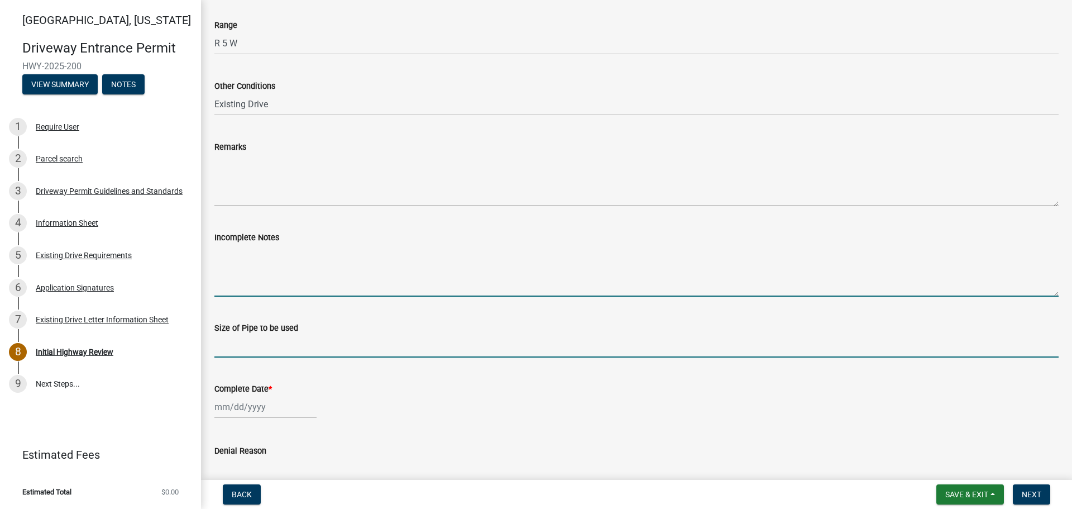
click at [307, 257] on textarea "Incomplete Notes" at bounding box center [636, 270] width 844 height 52
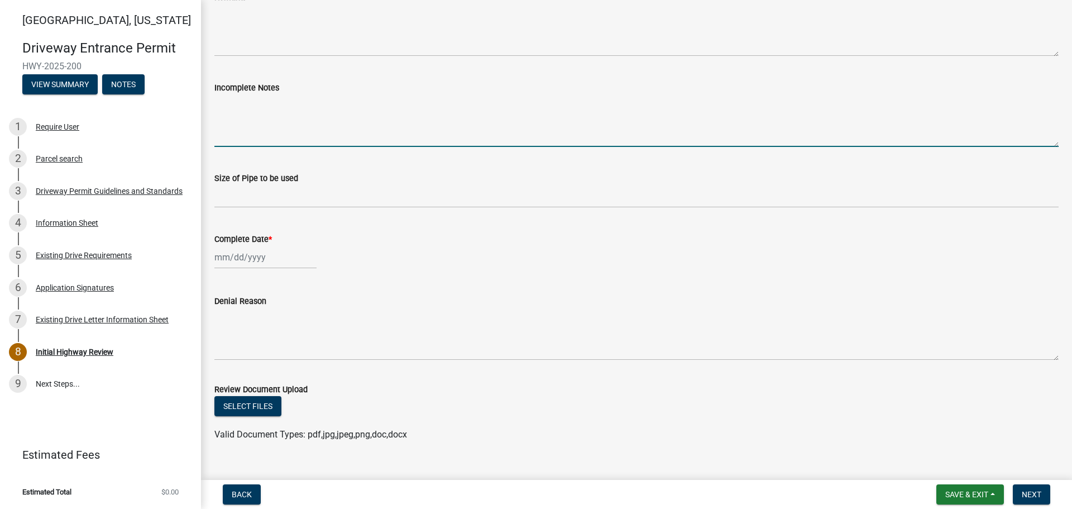
scroll to position [614, 0]
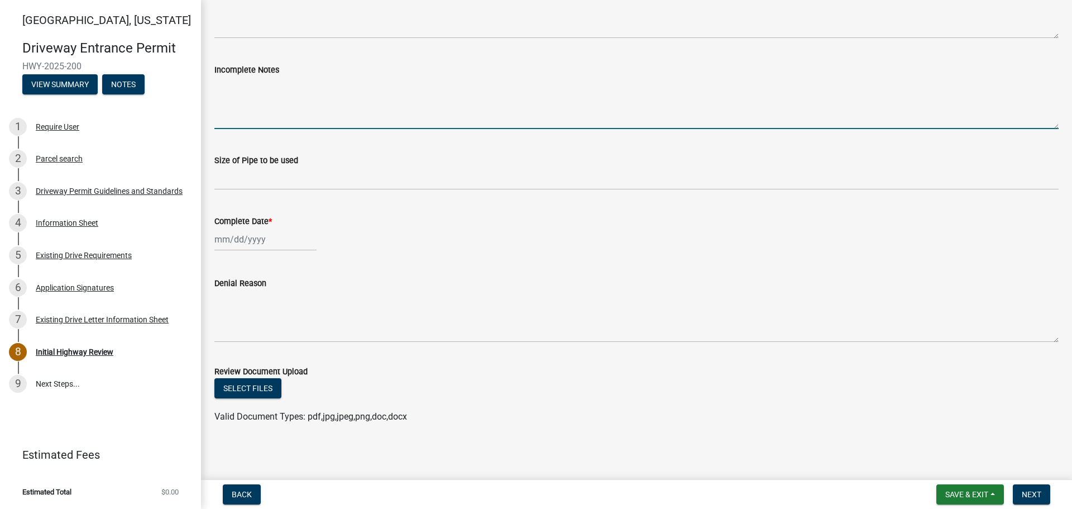
click at [241, 241] on div at bounding box center [265, 239] width 102 height 23
select select "9"
select select "2025"
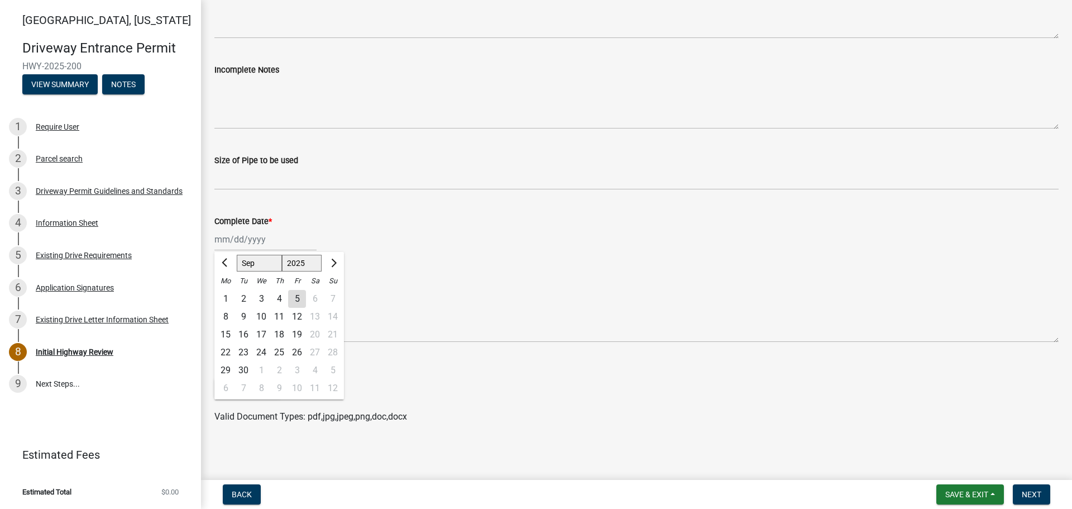
click at [294, 297] on div "5" at bounding box center [297, 299] width 18 height 18
type input "[DATE]"
click at [1023, 493] on span "Next" at bounding box center [1032, 494] width 20 height 9
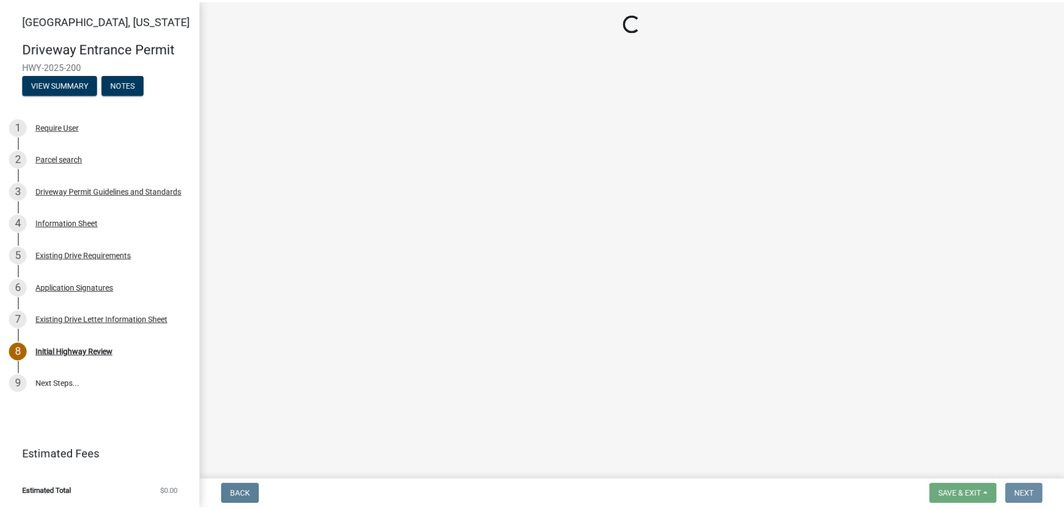
scroll to position [0, 0]
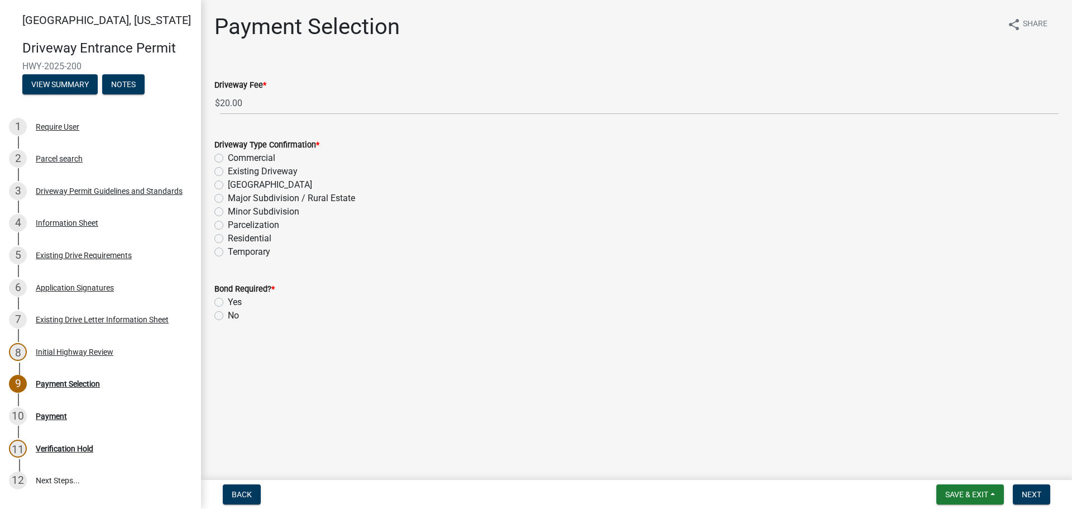
click at [228, 170] on label "Existing Driveway" at bounding box center [263, 171] width 70 height 13
click at [228, 170] on input "Existing Driveway" at bounding box center [231, 168] width 7 height 7
radio input "true"
click at [228, 317] on label "No" at bounding box center [233, 315] width 11 height 13
click at [228, 316] on input "No" at bounding box center [231, 312] width 7 height 7
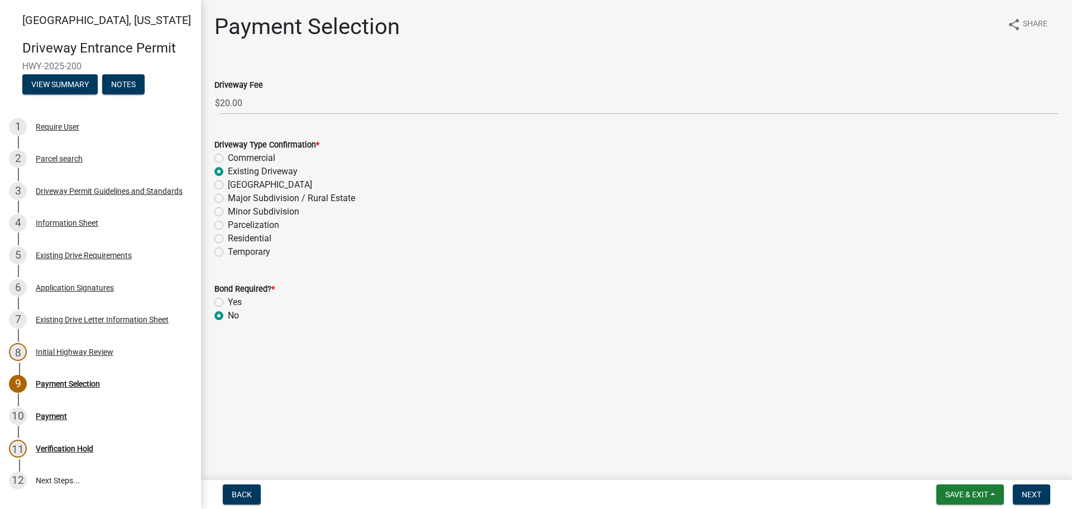
radio input "true"
click at [1030, 496] on span "Next" at bounding box center [1032, 494] width 20 height 9
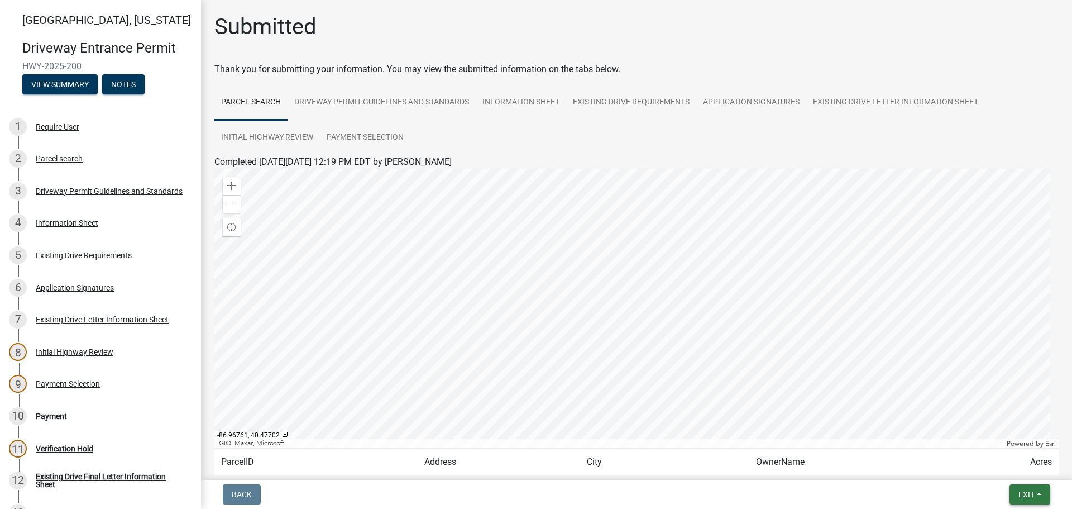
click at [1025, 497] on span "Exit" at bounding box center [1027, 494] width 16 height 9
click at [993, 469] on button "Save & Exit" at bounding box center [1005, 465] width 89 height 27
